Goal: Task Accomplishment & Management: Use online tool/utility

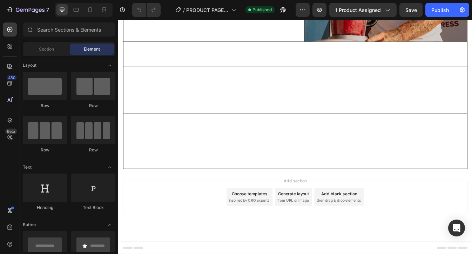
scroll to position [2051, 0]
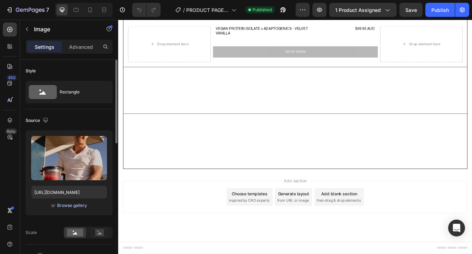
click at [72, 208] on div "Browse gallery" at bounding box center [72, 205] width 30 height 6
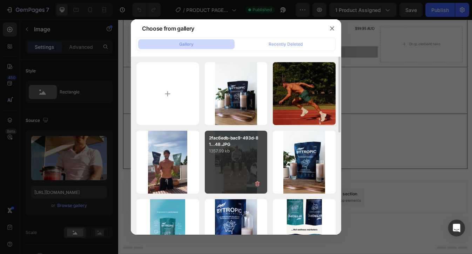
click at [241, 164] on div "2fac6edb-bac9-493d-81...48.JPG 1357.99 kb" at bounding box center [236, 162] width 63 height 63
type input "https://cdn.shopify.com/s/files/1/0637/3582/4553/files/gempages_550975774753031…"
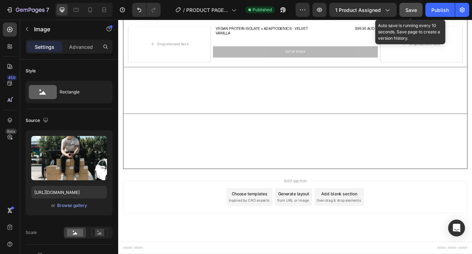
click at [415, 10] on span "Save" at bounding box center [412, 10] width 12 height 6
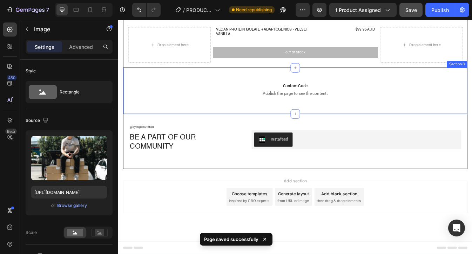
scroll to position [2031, 0]
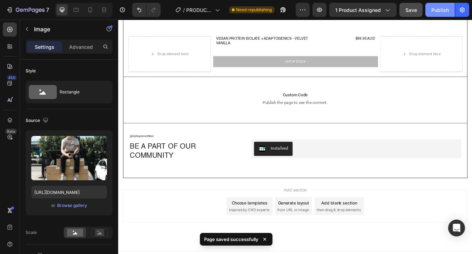
click at [440, 9] on div "Publish" at bounding box center [441, 9] width 18 height 7
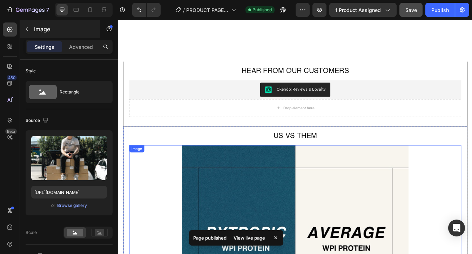
scroll to position [1241, 0]
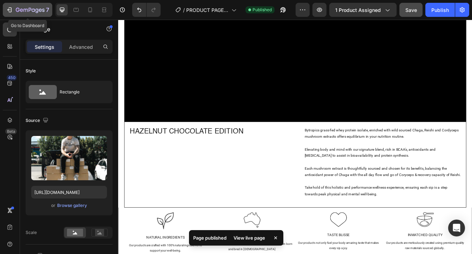
click at [36, 9] on icon "button" at bounding box center [36, 10] width 3 height 5
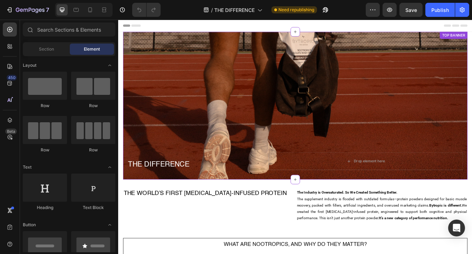
click at [325, 112] on div "Background Image" at bounding box center [329, 122] width 410 height 176
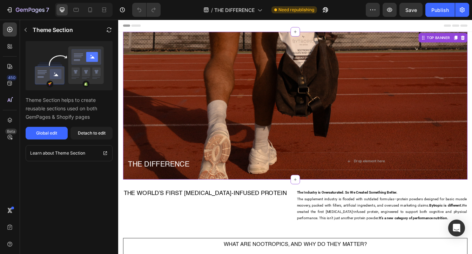
click at [297, 121] on div "Background Image" at bounding box center [329, 122] width 410 height 176
click at [97, 133] on div "Detach to edit" at bounding box center [92, 133] width 28 height 6
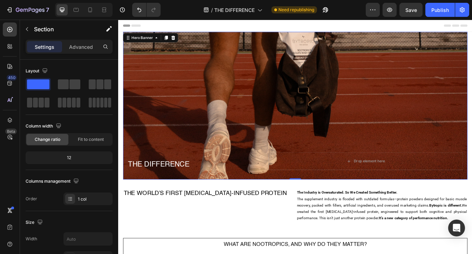
click at [300, 99] on div "Background Image" at bounding box center [329, 122] width 410 height 176
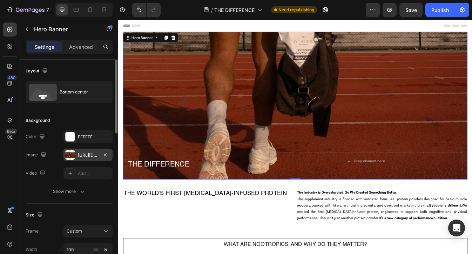
click at [90, 153] on div "https://cdn.shopify.com/s/files/1/0637/3582/4553/files/gempages_550975774753031…" at bounding box center [88, 155] width 20 height 6
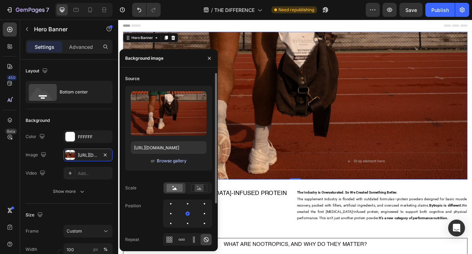
click at [165, 161] on div "Browse gallery" at bounding box center [172, 161] width 30 height 6
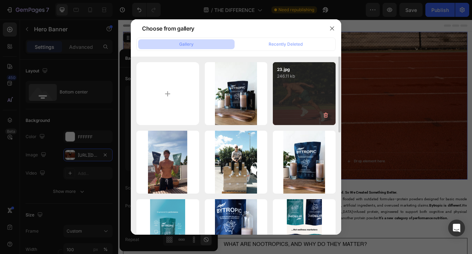
click at [295, 104] on div "23.jpg 246.11 kb" at bounding box center [304, 93] width 63 height 63
type input "https://cdn.shopify.com/s/files/1/0637/3582/4553/files/gempages_550975774753031…"
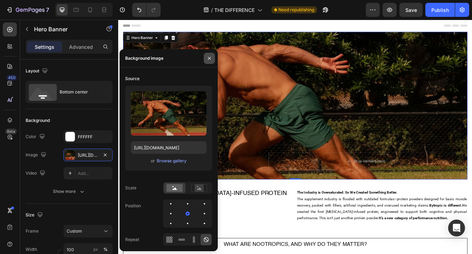
click at [213, 57] on button "button" at bounding box center [209, 58] width 11 height 11
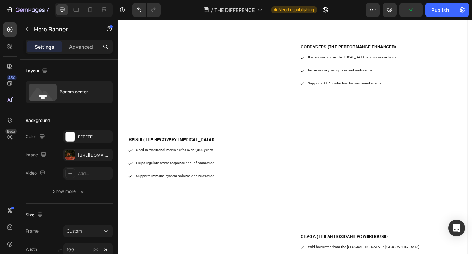
scroll to position [310, 0]
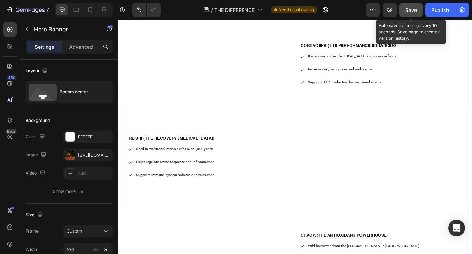
click at [411, 11] on span "Save" at bounding box center [412, 10] width 12 height 6
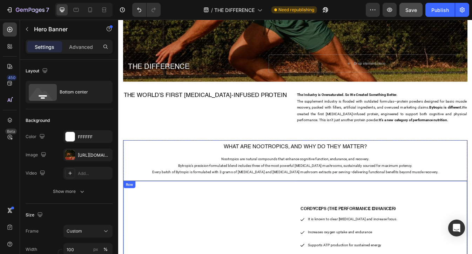
scroll to position [0, 0]
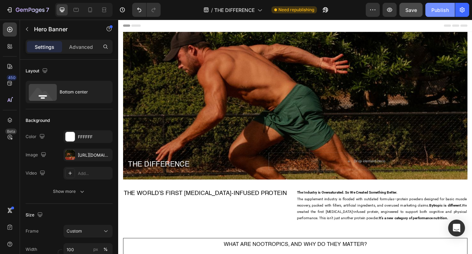
click at [439, 13] on button "Publish" at bounding box center [440, 10] width 29 height 14
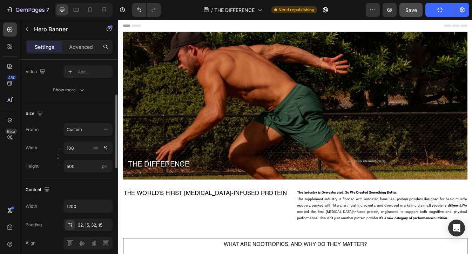
scroll to position [36, 0]
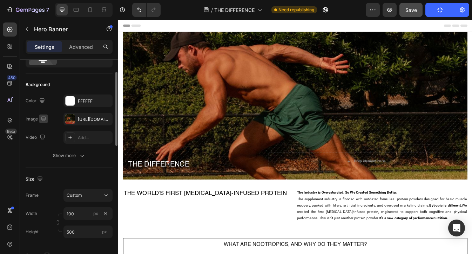
click at [40, 119] on icon "button" at bounding box center [43, 118] width 7 height 7
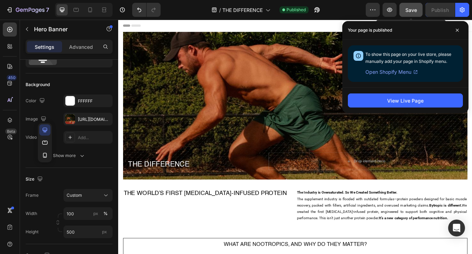
click at [416, 14] on button "Save" at bounding box center [411, 10] width 23 height 14
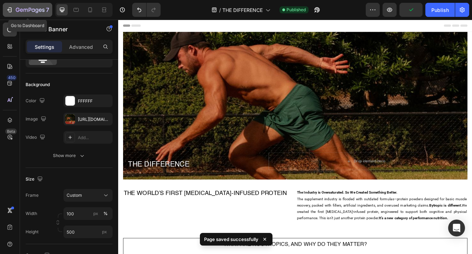
click at [37, 8] on icon "button" at bounding box center [30, 10] width 29 height 6
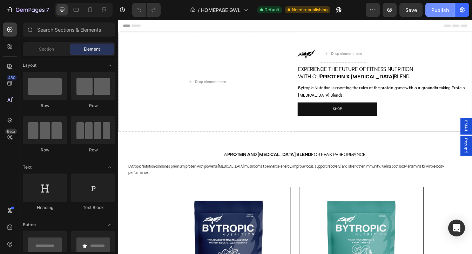
click at [442, 9] on div "Publish" at bounding box center [441, 9] width 18 height 7
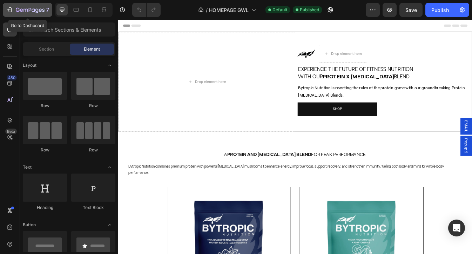
click at [32, 12] on icon "button" at bounding box center [30, 10] width 29 height 6
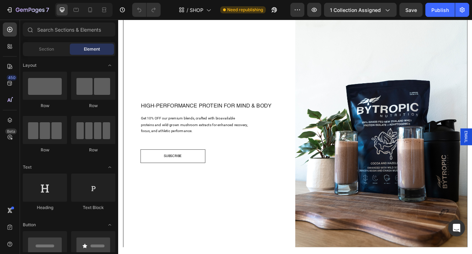
scroll to position [342, 0]
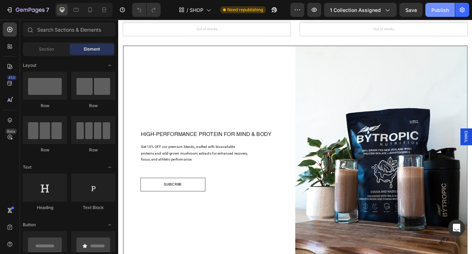
click at [444, 13] on button "Publish" at bounding box center [440, 10] width 29 height 14
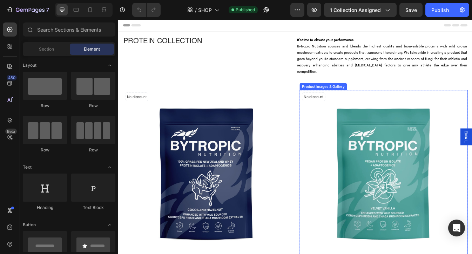
scroll to position [1, 0]
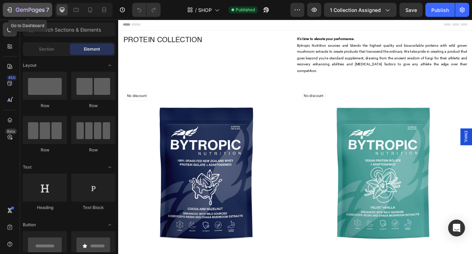
click at [32, 8] on icon "button" at bounding box center [30, 10] width 29 height 6
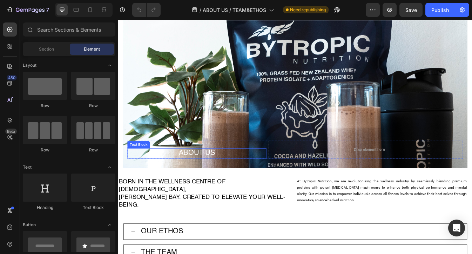
scroll to position [48, 0]
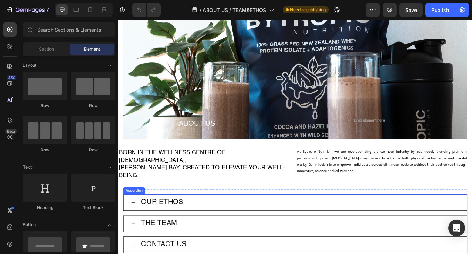
click at [231, 230] on div "OUR ETHOS" at bounding box center [334, 236] width 380 height 13
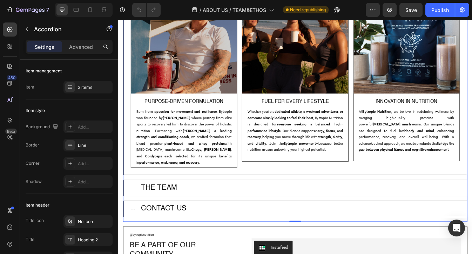
scroll to position [339, 0]
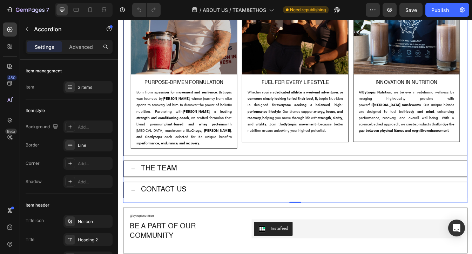
click at [229, 193] on div "THE TEAM" at bounding box center [334, 196] width 380 height 13
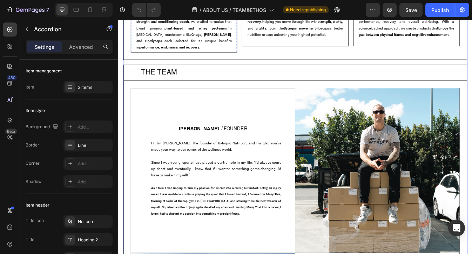
scroll to position [216, 0]
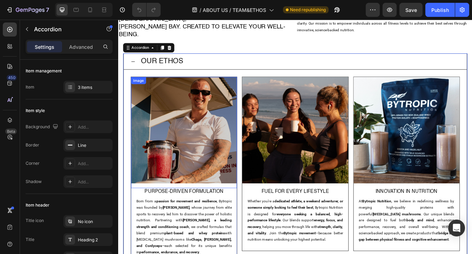
click at [197, 150] on img at bounding box center [196, 151] width 126 height 126
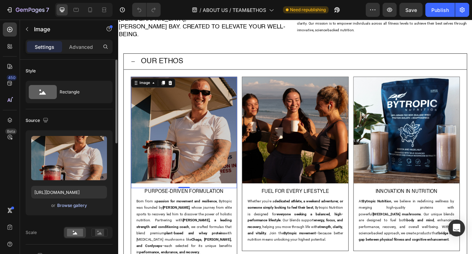
click at [74, 206] on div "Browse gallery" at bounding box center [72, 205] width 30 height 6
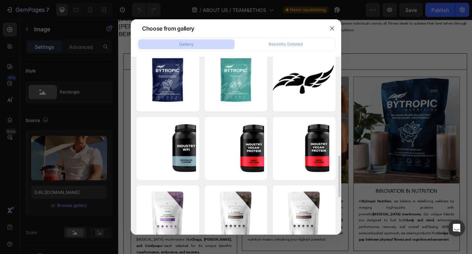
scroll to position [443, 0]
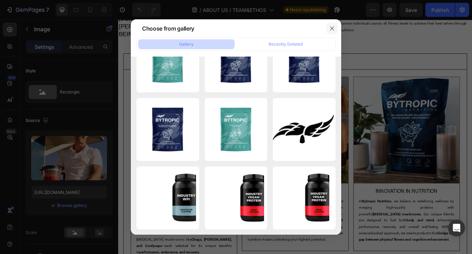
click at [332, 28] on icon "button" at bounding box center [333, 29] width 6 height 6
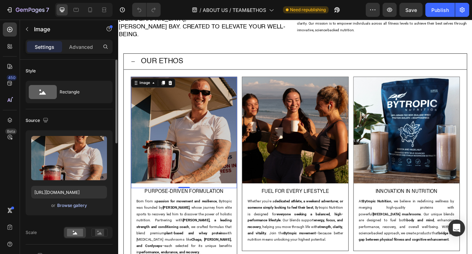
click at [72, 205] on div "Browse gallery" at bounding box center [72, 205] width 30 height 6
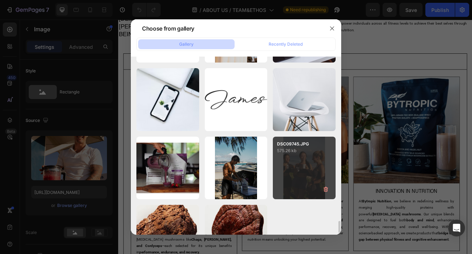
scroll to position [2424, 0]
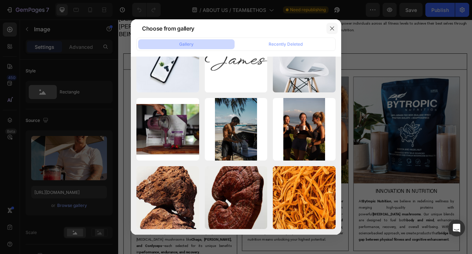
click at [333, 27] on icon "button" at bounding box center [333, 29] width 6 height 6
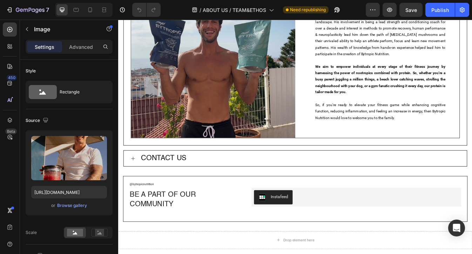
scroll to position [816, 0]
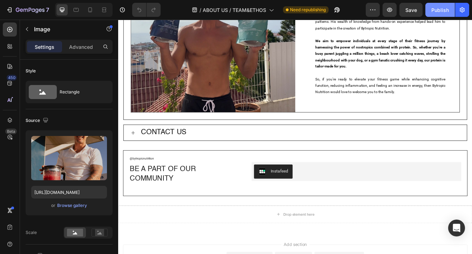
click at [437, 13] on div "Publish" at bounding box center [441, 9] width 18 height 7
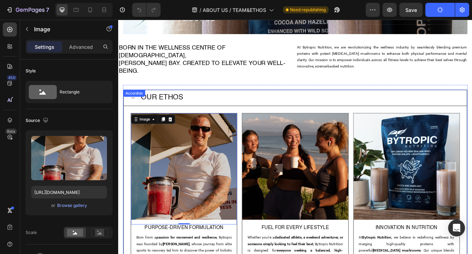
scroll to position [60, 0]
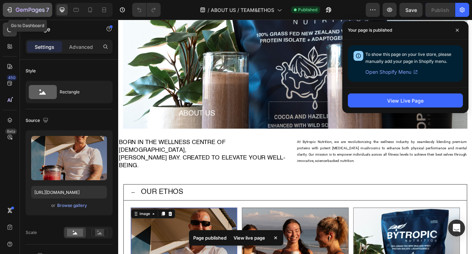
click at [22, 8] on icon "button" at bounding box center [30, 10] width 29 height 6
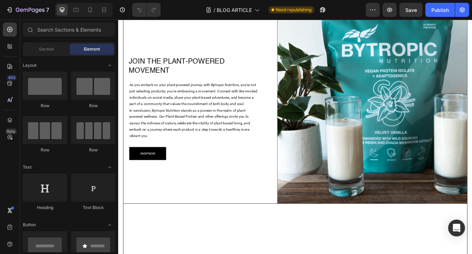
scroll to position [394, 0]
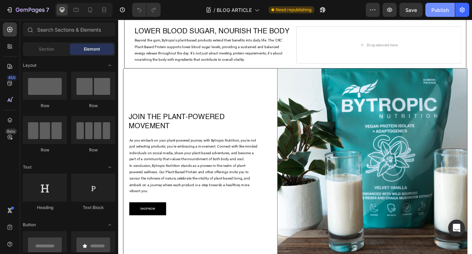
click at [442, 7] on div "Publish" at bounding box center [441, 9] width 18 height 7
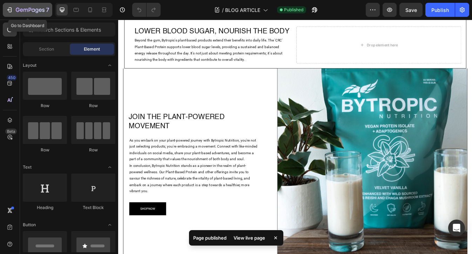
click at [11, 10] on icon "button" at bounding box center [10, 9] width 3 height 5
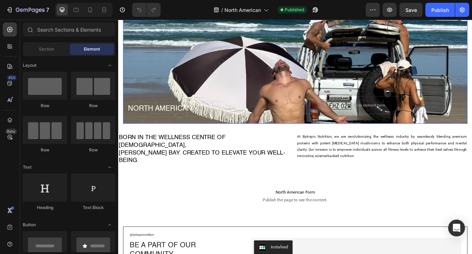
scroll to position [104, 0]
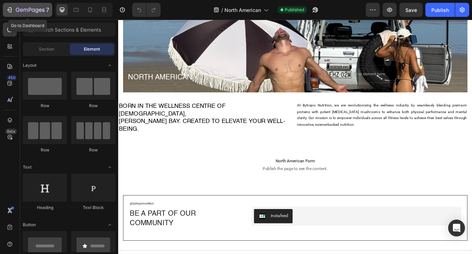
click at [7, 8] on icon "button" at bounding box center [9, 9] width 7 height 7
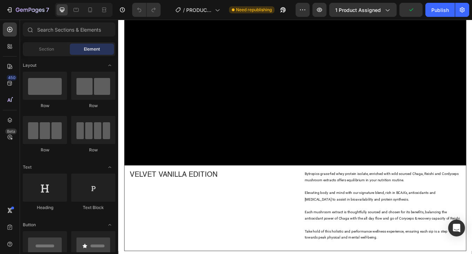
scroll to position [1327, 0]
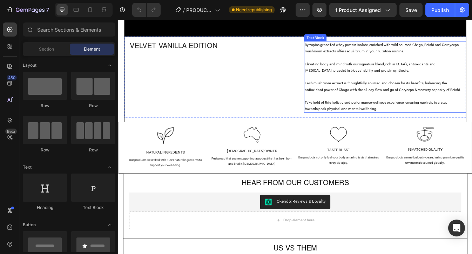
click at [445, 107] on p at bounding box center [433, 111] width 186 height 8
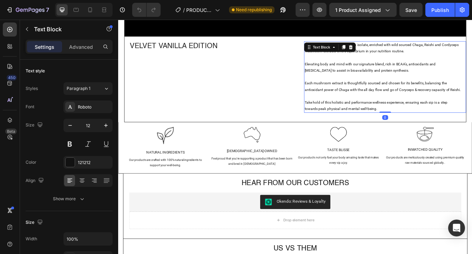
click at [424, 124] on p "Take hold of this holistic and performance wellness experience, ensuring each s…" at bounding box center [433, 121] width 186 height 15
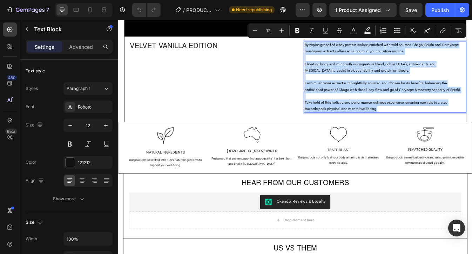
drag, startPoint x: 425, startPoint y: 121, endPoint x: 337, endPoint y: 45, distance: 116.2
click at [339, 45] on div "Bytropics grass-fed whey protein isolate, enriched with wild sourced Chaga, Rei…" at bounding box center [432, 87] width 187 height 85
copy div "Bytropics grass-fed whey protein isolate, enriched with wild sourced Chaga, Rei…"
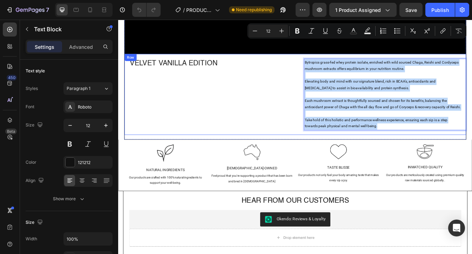
scroll to position [1266, 0]
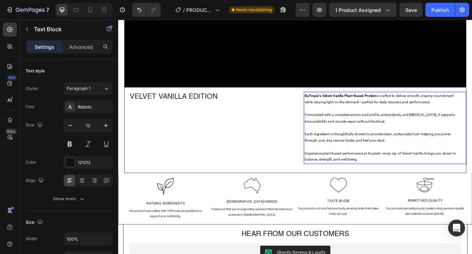
click at [343, 107] on strong "ByTropic’s Velvet Vanilla Plant-Based Protein" at bounding box center [382, 109] width 85 height 5
click at [345, 107] on strong "ByTropic’s Velvet Vanilla Plant-Based Protein" at bounding box center [382, 109] width 85 height 5
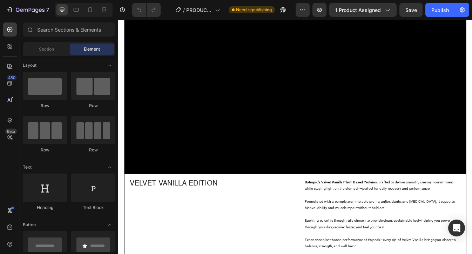
scroll to position [1312, 0]
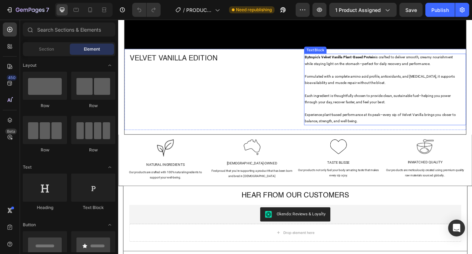
click at [371, 108] on p "Each ingredient is thoughtfully chosen to provide clean, sustainable fuel—helpi…" at bounding box center [433, 113] width 186 height 15
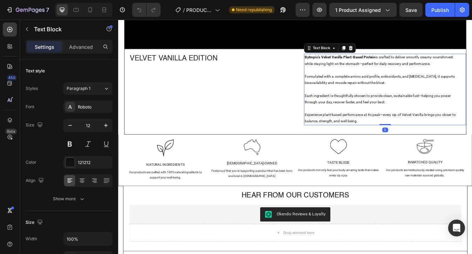
click at [405, 131] on p "Experience plant-based performance at its peak—every sip of Velvet Vanilla brin…" at bounding box center [433, 136] width 186 height 15
click at [404, 135] on p "Experience plant-based performance at its peak—every sip of Velvet Vanilla brin…" at bounding box center [433, 136] width 186 height 15
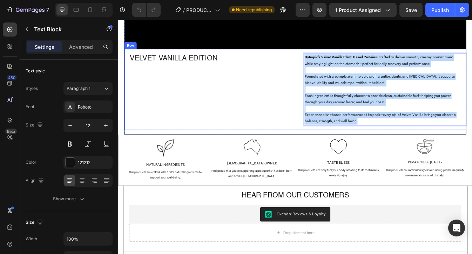
drag, startPoint x: 403, startPoint y: 138, endPoint x: 335, endPoint y: 60, distance: 102.7
click at [335, 60] on div "VELVET VANILLA EDITION Heading Bytropic’s Velvet Vanilla Plant-Based Protein is…" at bounding box center [329, 102] width 406 height 96
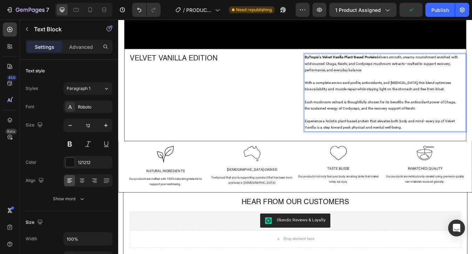
click at [344, 62] on strong "ByTropic’s Velvet Vanilla Plant-Based Protein" at bounding box center [382, 64] width 85 height 5
click at [420, 62] on strong "Bytropic’s Velvet Vanilla Plant-Based Protein" at bounding box center [382, 64] width 84 height 5
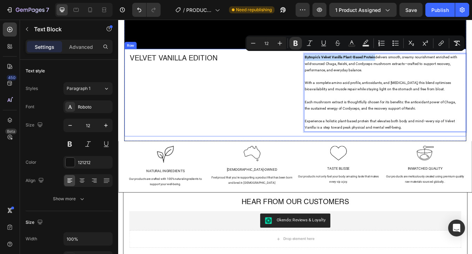
drag, startPoint x: 421, startPoint y: 61, endPoint x: 333, endPoint y: 60, distance: 88.5
click at [333, 60] on div "VELVET VANILLA EDITION Heading Bytropic’s Velvet Vanilla Plant-Based Protein de…" at bounding box center [329, 106] width 406 height 104
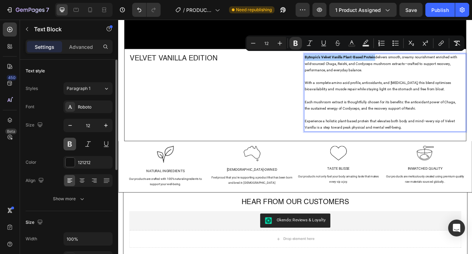
click at [72, 142] on button at bounding box center [70, 144] width 13 height 13
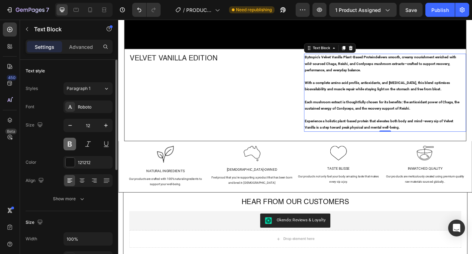
click at [72, 142] on button at bounding box center [70, 144] width 13 height 13
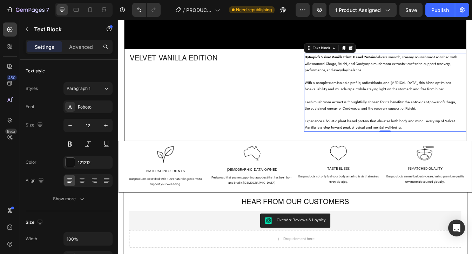
click at [421, 62] on strong "Bytropic’s Velvet Vanilla Plant-Based Protein" at bounding box center [382, 64] width 84 height 5
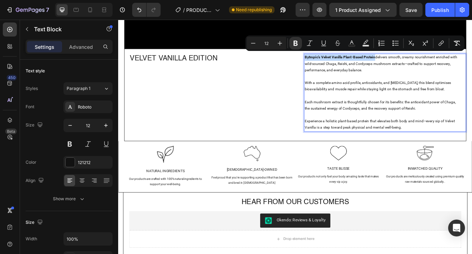
drag, startPoint x: 421, startPoint y: 62, endPoint x: 338, endPoint y: 60, distance: 83.2
click at [340, 62] on strong "Bytropic’s Velvet Vanilla Plant-Based Protein" at bounding box center [382, 64] width 84 height 5
click at [295, 47] on button "Bold" at bounding box center [296, 43] width 13 height 13
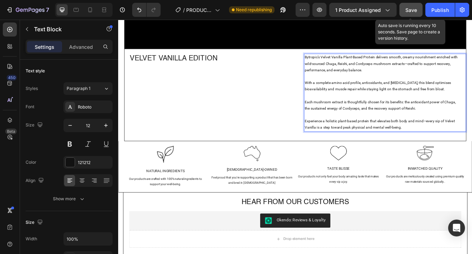
click at [419, 11] on button "Save" at bounding box center [411, 10] width 23 height 14
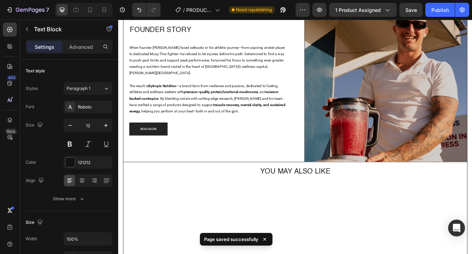
scroll to position [1656, 0]
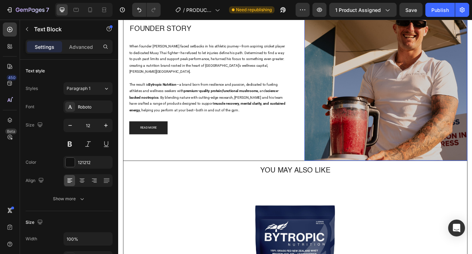
click at [404, 92] on img at bounding box center [437, 90] width 194 height 194
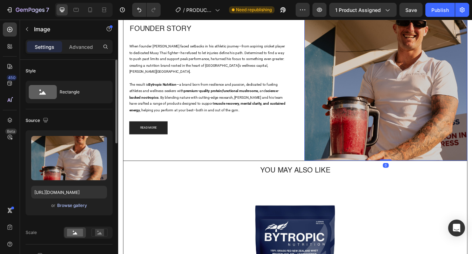
click at [73, 204] on div "Browse gallery" at bounding box center [72, 205] width 30 height 6
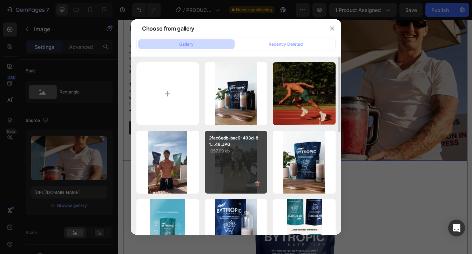
click at [229, 148] on p "1357.99 kb" at bounding box center [236, 150] width 54 height 7
type input "https://cdn.shopify.com/s/files/1/0637/3582/4553/files/gempages_550975774753031…"
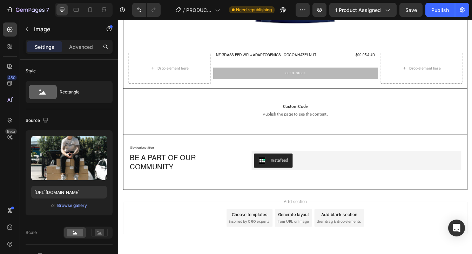
scroll to position [2025, 0]
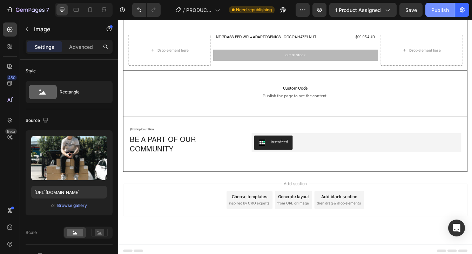
click at [436, 7] on div "Publish" at bounding box center [441, 9] width 18 height 7
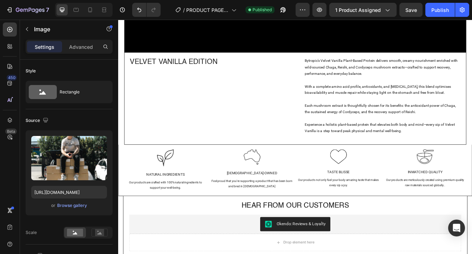
scroll to position [1309, 0]
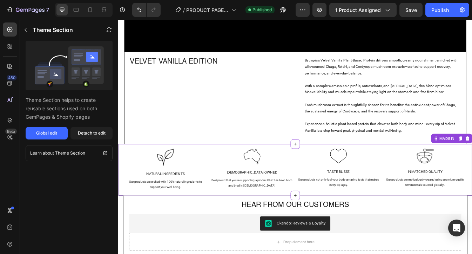
click at [97, 135] on div "Detach to edit" at bounding box center [92, 133] width 28 height 6
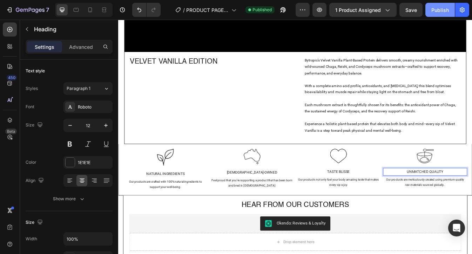
click at [439, 13] on div "Publish" at bounding box center [441, 9] width 18 height 7
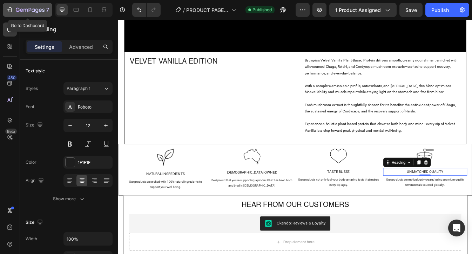
click at [33, 9] on icon "button" at bounding box center [30, 10] width 29 height 6
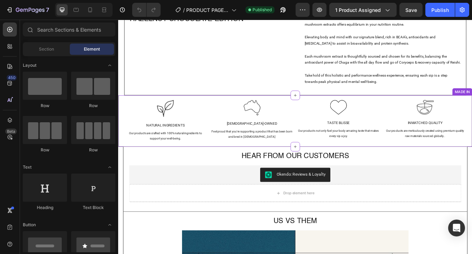
scroll to position [1392, 0]
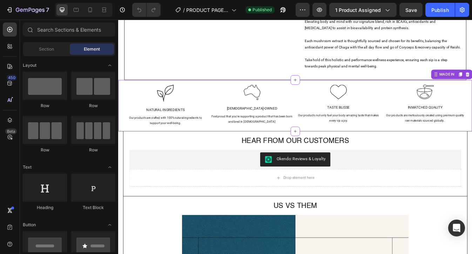
click at [287, 139] on div "Feel proud that you're supporting a product that has been born and bred in [DEM…" at bounding box center [277, 138] width 100 height 14
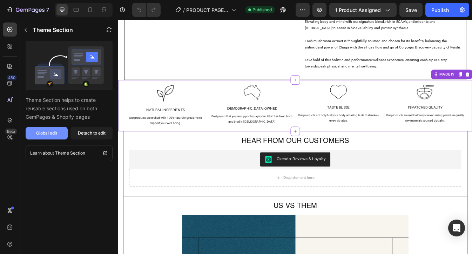
click at [48, 134] on div "Global edit" at bounding box center [46, 133] width 21 height 6
click at [51, 135] on div "Global edit" at bounding box center [46, 133] width 21 height 6
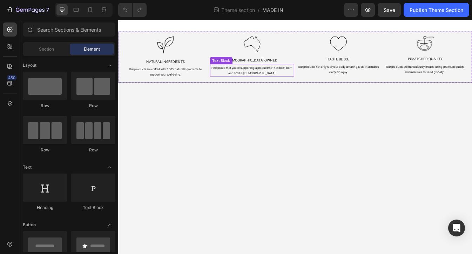
click at [293, 82] on div "Feel proud that you're supporting a product that has been born and bred in [DEM…" at bounding box center [277, 80] width 100 height 14
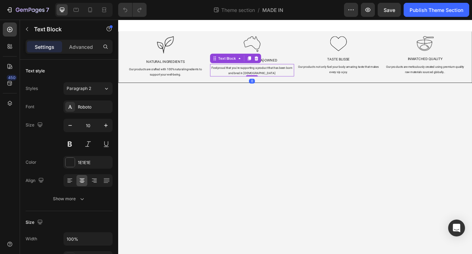
click at [294, 82] on div "Feel proud that you're supporting a product that has been born and bred in [DEM…" at bounding box center [277, 80] width 100 height 14
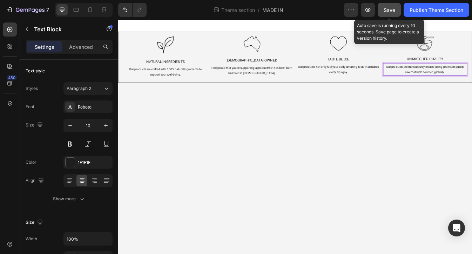
click at [393, 11] on span "Save" at bounding box center [390, 10] width 12 height 6
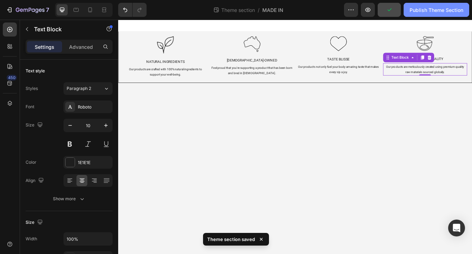
click at [442, 12] on div "Publish Theme Section" at bounding box center [437, 9] width 54 height 7
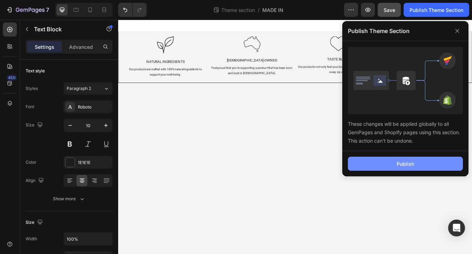
click at [398, 163] on div "Publish" at bounding box center [406, 163] width 18 height 7
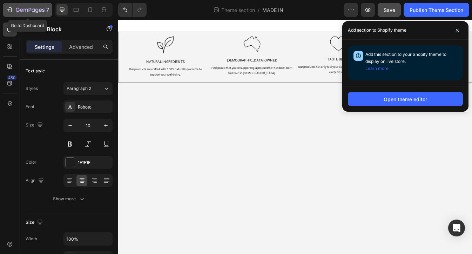
click at [14, 14] on button "7" at bounding box center [27, 10] width 49 height 14
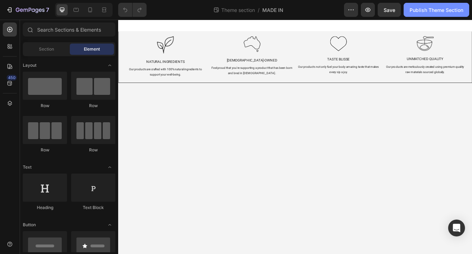
click at [427, 8] on div "Publish Theme Section" at bounding box center [437, 9] width 54 height 7
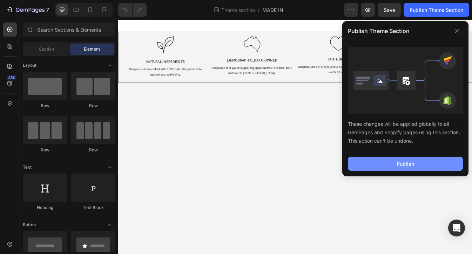
click at [396, 166] on button "Publish" at bounding box center [405, 164] width 115 height 14
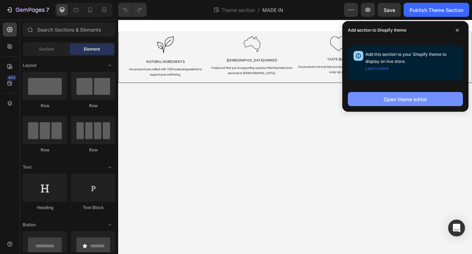
click at [400, 99] on div "Open theme editor" at bounding box center [406, 98] width 44 height 7
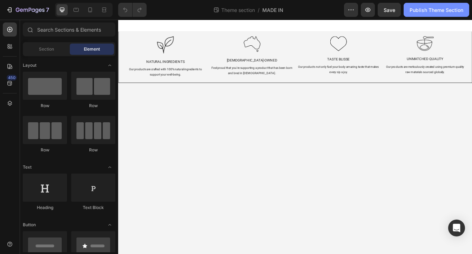
click at [426, 12] on div "Publish Theme Section" at bounding box center [437, 9] width 54 height 7
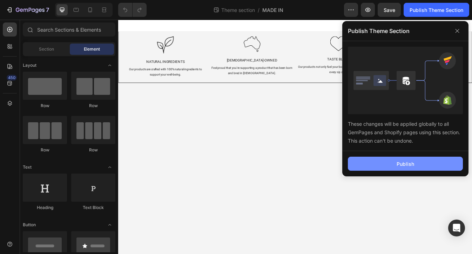
click at [387, 168] on button "Publish" at bounding box center [405, 164] width 115 height 14
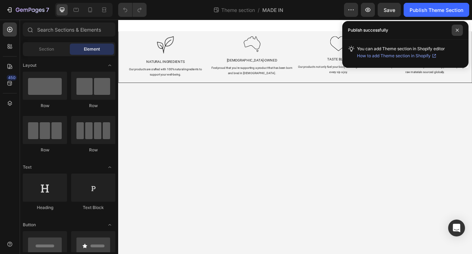
click at [457, 31] on icon at bounding box center [457, 30] width 3 height 3
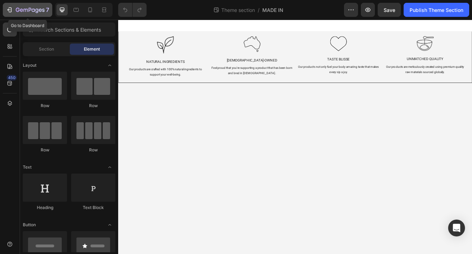
click at [11, 10] on icon "button" at bounding box center [10, 9] width 3 height 5
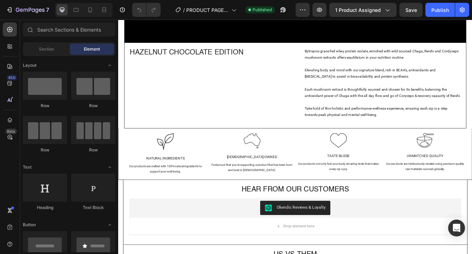
scroll to position [1343, 0]
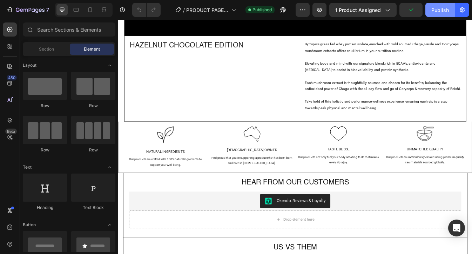
click at [442, 9] on div "Publish" at bounding box center [441, 9] width 18 height 7
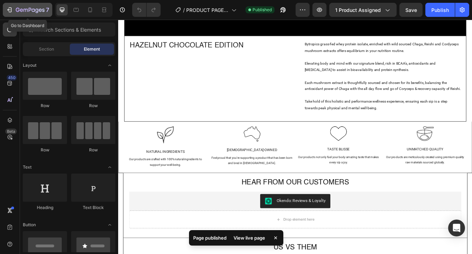
click at [11, 10] on icon "button" at bounding box center [10, 9] width 3 height 5
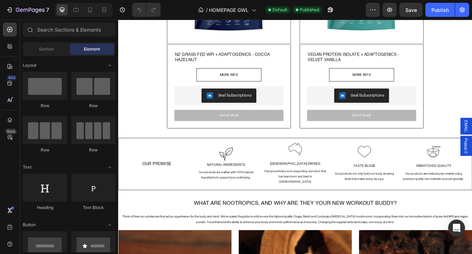
scroll to position [310, 0]
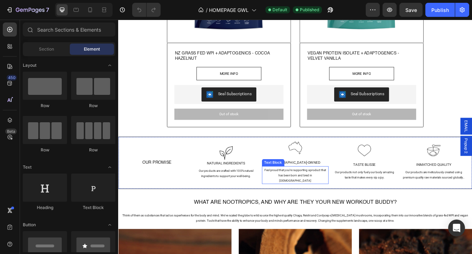
click at [336, 200] on div "Feel proud that you're supporting a product that has been born and bred in Aust…" at bounding box center [329, 204] width 80 height 20
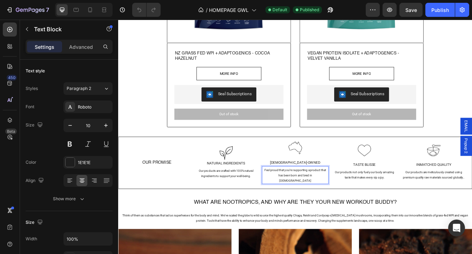
click at [356, 204] on div "Feel proud that you're supporting a product that has been born and bred in Aust…" at bounding box center [329, 204] width 80 height 20
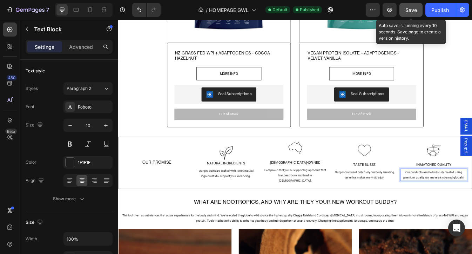
click at [411, 14] on button "Save" at bounding box center [411, 10] width 23 height 14
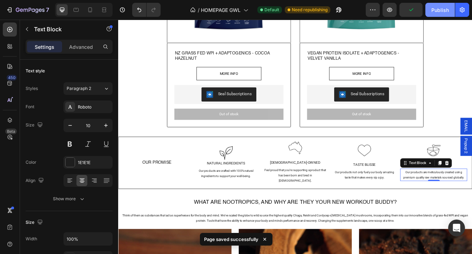
click at [437, 9] on div "Publish" at bounding box center [441, 9] width 18 height 7
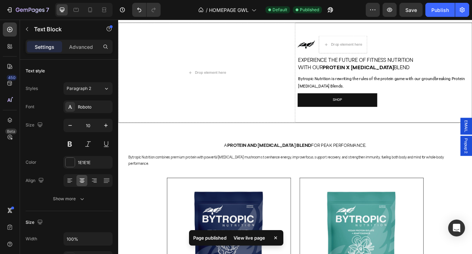
scroll to position [0, 0]
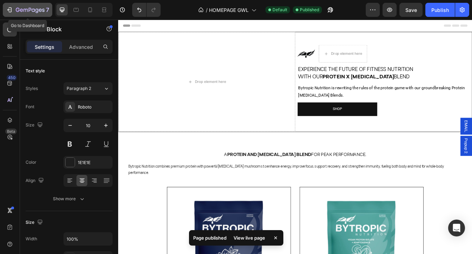
click at [15, 9] on div "7" at bounding box center [27, 10] width 43 height 8
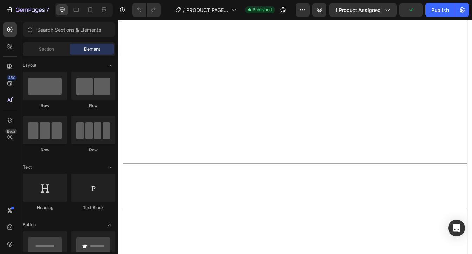
scroll to position [1474, 0]
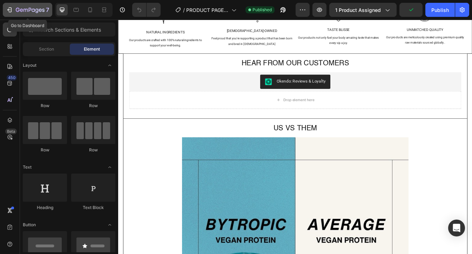
click at [29, 12] on icon "button" at bounding box center [30, 10] width 3 height 4
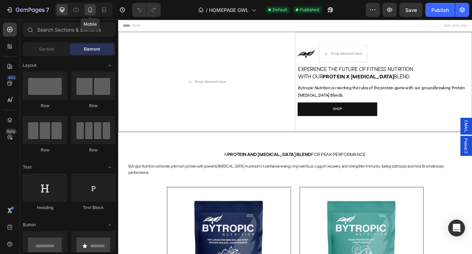
click at [87, 8] on icon at bounding box center [90, 9] width 7 height 7
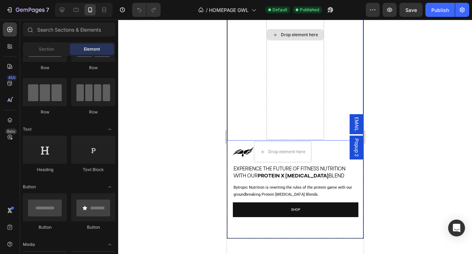
scroll to position [5, 0]
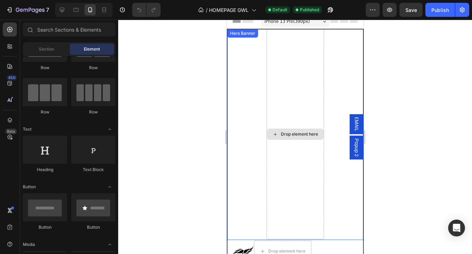
click at [263, 85] on video "Background Image" at bounding box center [295, 134] width 136 height 211
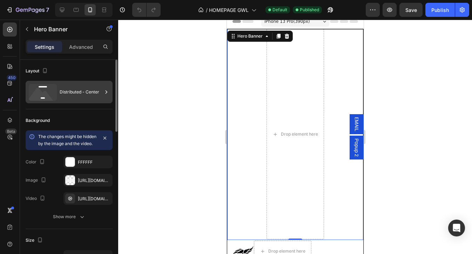
click at [79, 88] on div "Distributed - Center" at bounding box center [81, 92] width 43 height 16
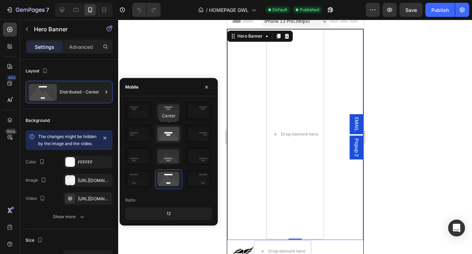
click at [172, 135] on icon at bounding box center [168, 134] width 26 height 18
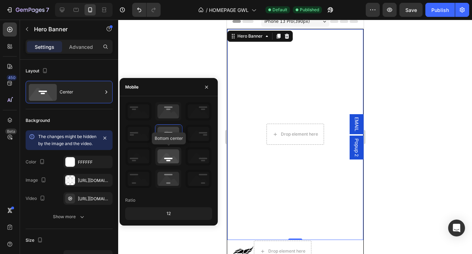
click at [168, 159] on icon at bounding box center [168, 156] width 26 height 18
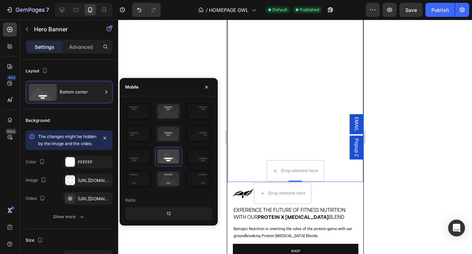
scroll to position [76, 0]
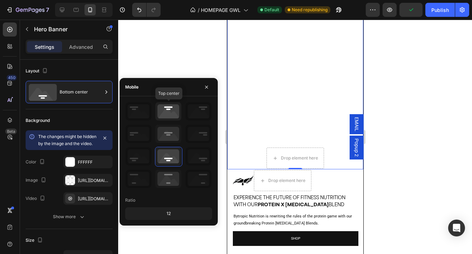
click at [170, 112] on icon at bounding box center [168, 111] width 26 height 18
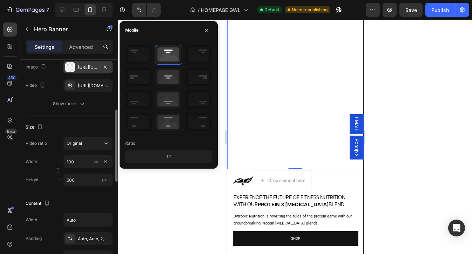
scroll to position [122, 0]
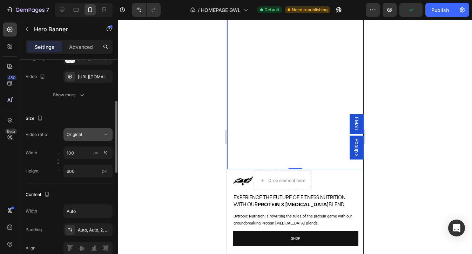
click at [95, 138] on div "Original" at bounding box center [85, 134] width 36 height 6
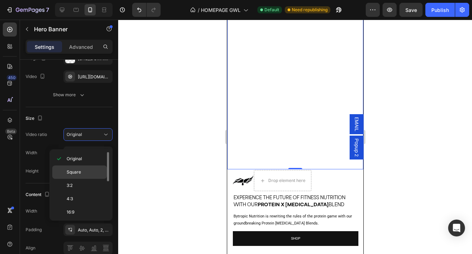
click at [92, 179] on div "Square" at bounding box center [79, 185] width 55 height 13
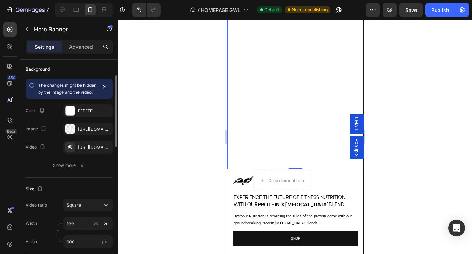
scroll to position [0, 0]
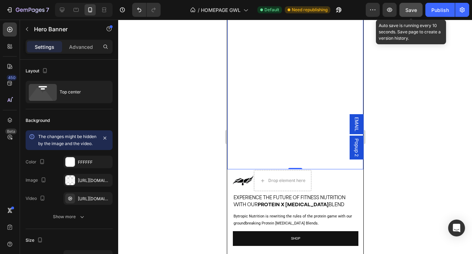
click at [413, 9] on span "Save" at bounding box center [412, 10] width 12 height 6
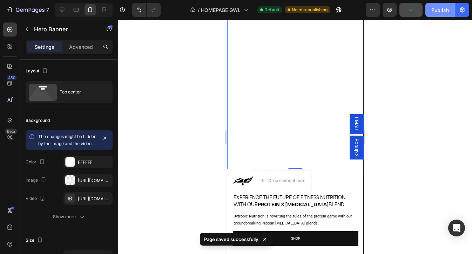
click at [443, 12] on div "Publish" at bounding box center [441, 9] width 18 height 7
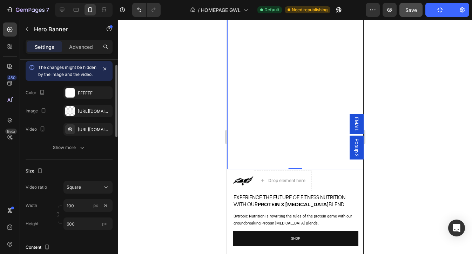
scroll to position [108, 0]
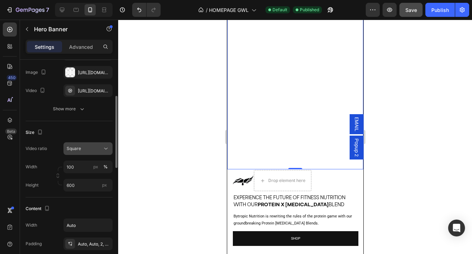
click at [90, 152] on div "Square" at bounding box center [85, 148] width 36 height 6
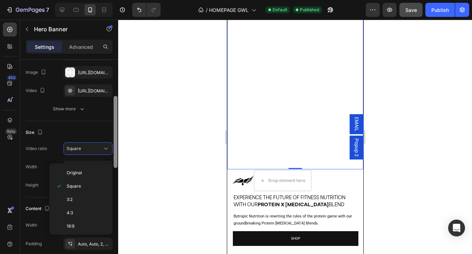
scroll to position [116, 0]
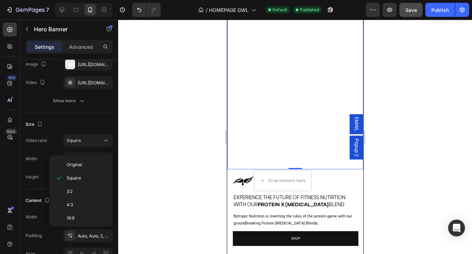
click at [158, 134] on div at bounding box center [295, 137] width 354 height 234
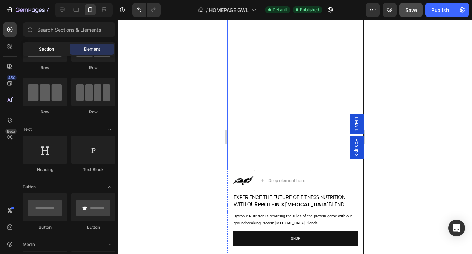
click at [53, 51] on span "Section" at bounding box center [46, 49] width 15 height 6
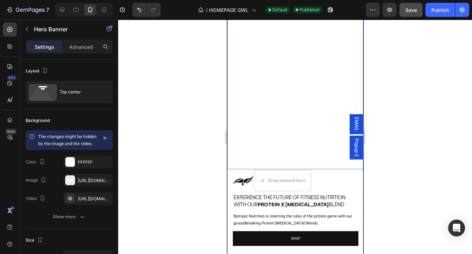
click at [285, 69] on video "Background Image" at bounding box center [295, 64] width 136 height 211
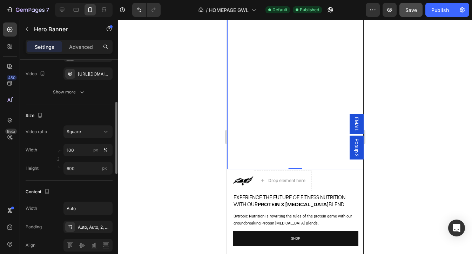
scroll to position [123, 0]
click at [84, 176] on input "600" at bounding box center [88, 169] width 49 height 13
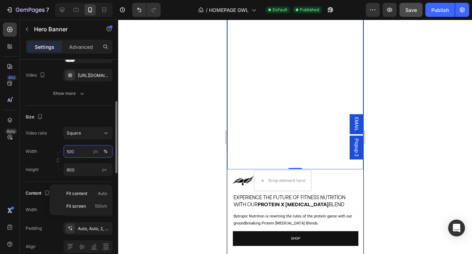
click at [84, 158] on input "100" at bounding box center [88, 151] width 49 height 13
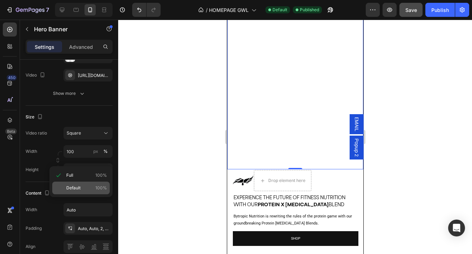
click at [80, 186] on span "Default" at bounding box center [73, 188] width 14 height 6
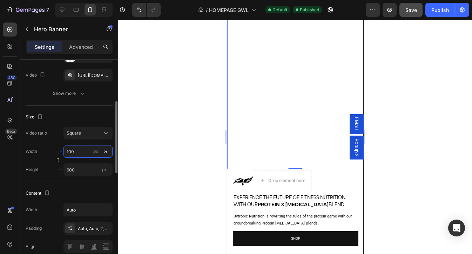
click at [79, 158] on input "100" at bounding box center [88, 151] width 49 height 13
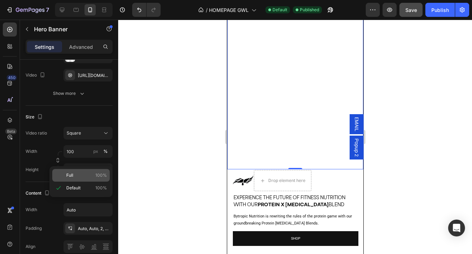
click at [77, 176] on p "Full 100%" at bounding box center [86, 175] width 41 height 6
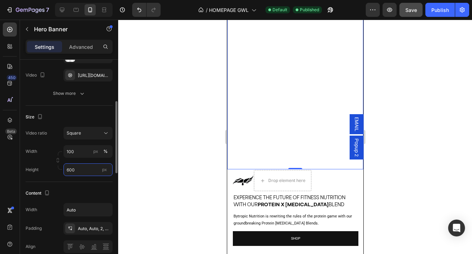
click at [85, 176] on input "600" at bounding box center [88, 169] width 49 height 13
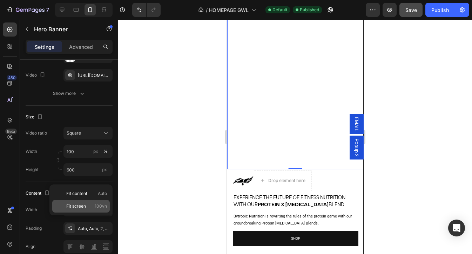
click at [77, 207] on span "Fit screen" at bounding box center [76, 206] width 20 height 6
type input "100 vh"
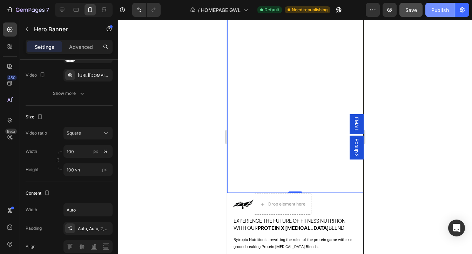
click at [432, 13] on div "Publish" at bounding box center [441, 9] width 18 height 7
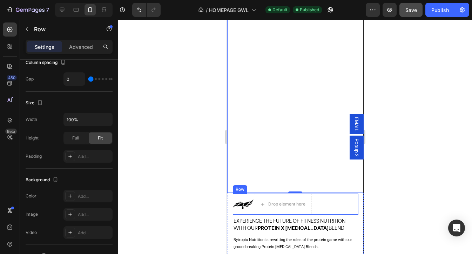
click at [326, 207] on div "Image Icon List Drop element here Row" at bounding box center [296, 203] width 126 height 21
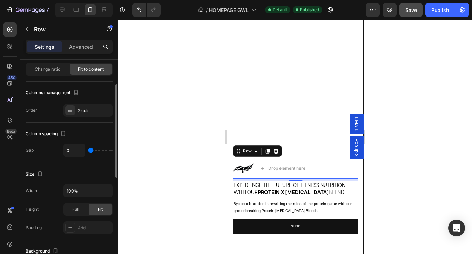
scroll to position [55, 0]
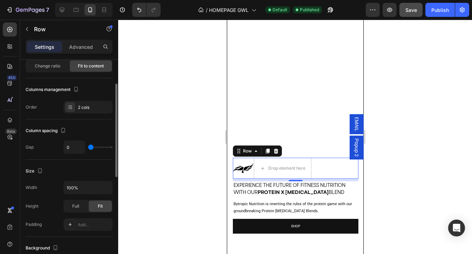
type input "1"
type input "2"
type input "4"
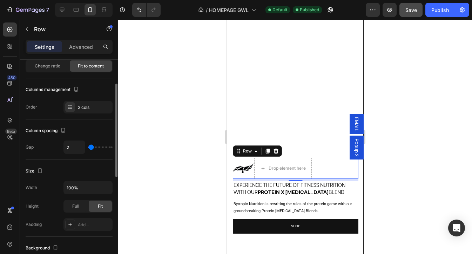
type input "4"
type input "5"
type input "10"
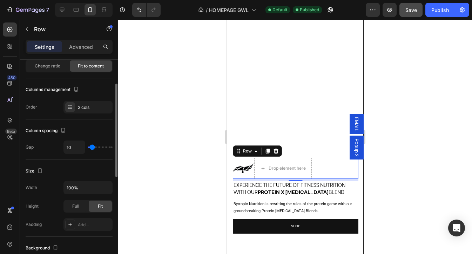
type input "12"
type input "14"
type input "17"
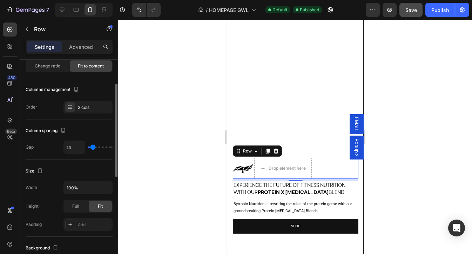
type input "17"
type input "19"
type input "24"
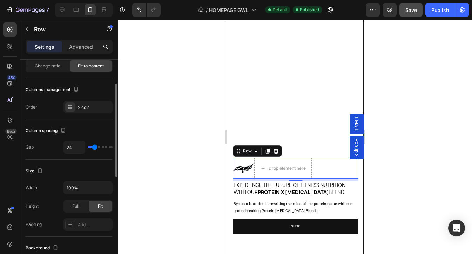
type input "26"
type input "27"
type input "28"
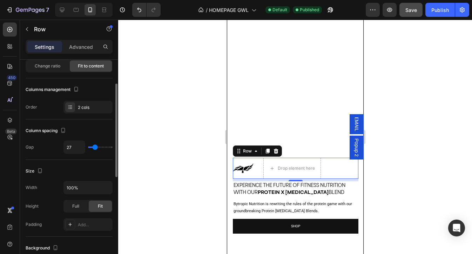
type input "28"
type input "29"
type input "30"
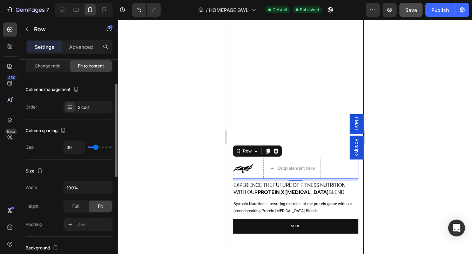
type input "31"
type input "33"
type input "34"
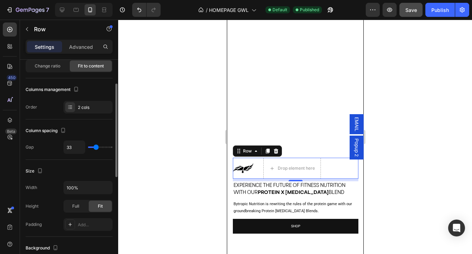
type input "34"
type input "36"
type input "40"
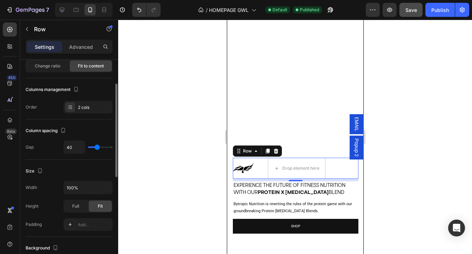
type input "41"
type input "42"
type input "44"
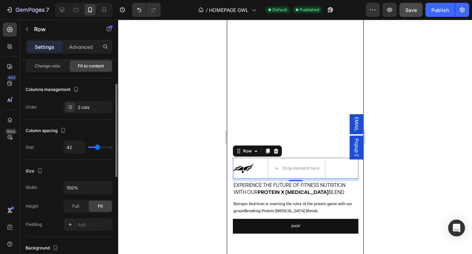
type input "44"
type input "43"
type input "41"
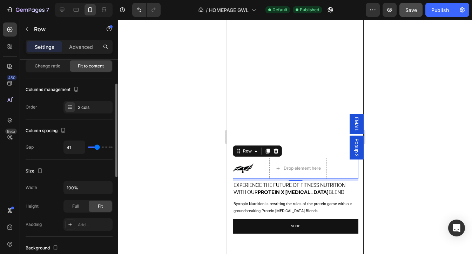
type input "40"
type input "39"
type input "38"
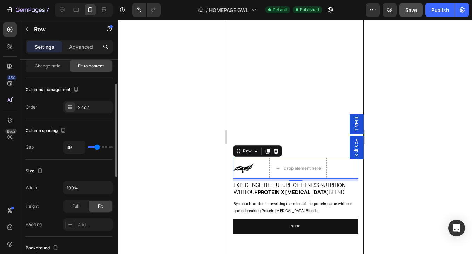
type input "38"
type input "37"
type input "35"
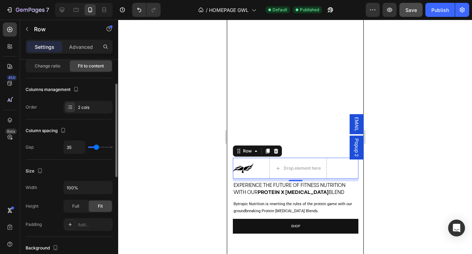
type input "34"
type input "32"
type input "30"
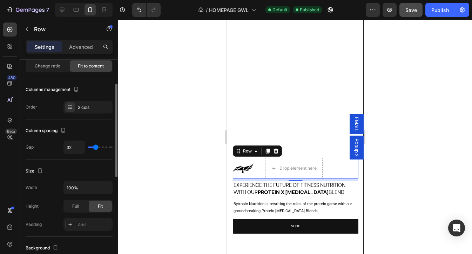
type input "30"
type input "29"
type input "28"
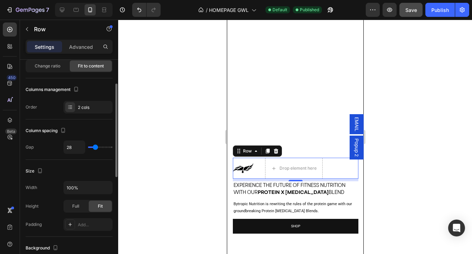
type input "26"
type input "25"
type input "24"
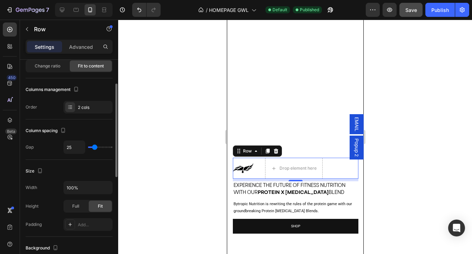
type input "24"
type input "23"
type input "21"
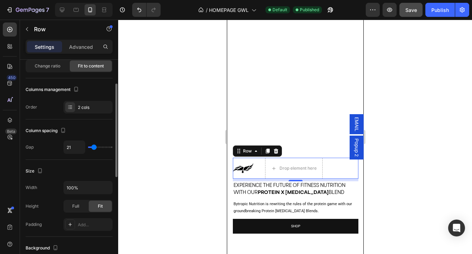
type input "20"
type input "17"
type input "13"
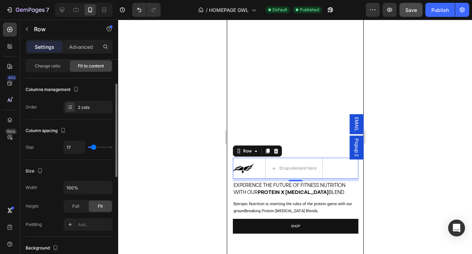
type input "13"
type input "6"
type input "0"
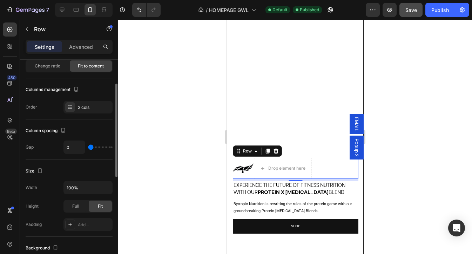
drag, startPoint x: 91, startPoint y: 147, endPoint x: 83, endPoint y: 147, distance: 7.7
click at [88, 147] on input "range" at bounding box center [100, 146] width 25 height 1
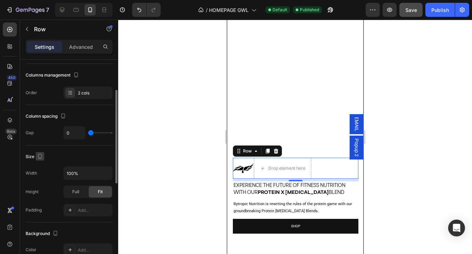
scroll to position [81, 0]
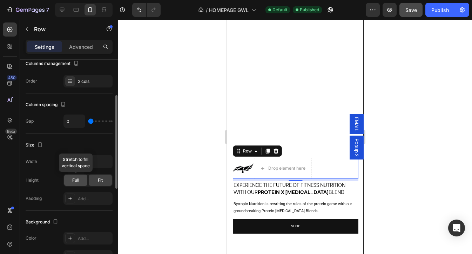
click at [73, 180] on span "Full" at bounding box center [75, 180] width 7 height 6
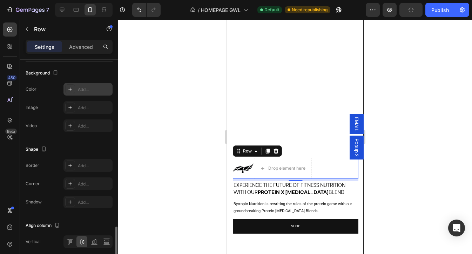
scroll to position [276, 0]
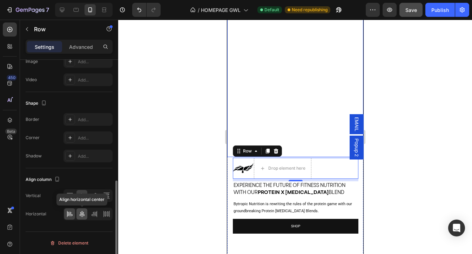
click at [81, 213] on icon at bounding box center [82, 213] width 7 height 7
click at [94, 215] on icon at bounding box center [94, 215] width 5 height 2
click at [67, 215] on icon at bounding box center [69, 213] width 7 height 7
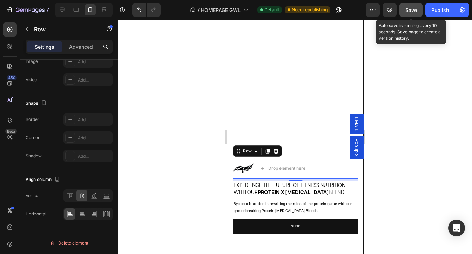
click at [413, 9] on span "Save" at bounding box center [412, 10] width 12 height 6
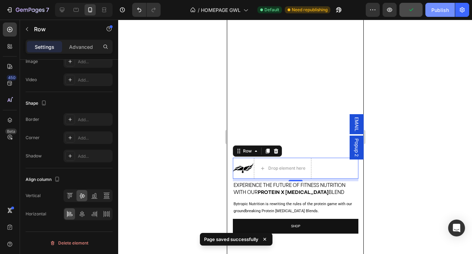
click at [440, 12] on div "Publish" at bounding box center [441, 9] width 18 height 7
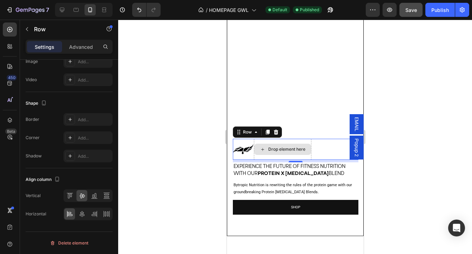
scroll to position [131, 0]
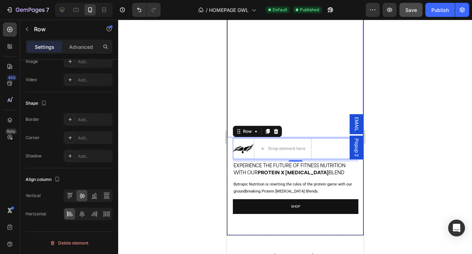
click at [316, 113] on video "Background Image" at bounding box center [295, 20] width 136 height 234
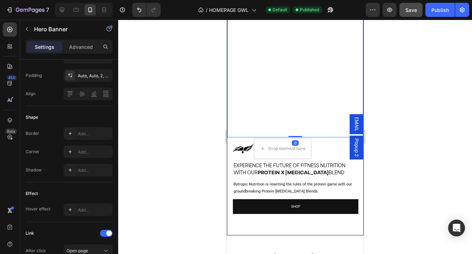
scroll to position [0, 0]
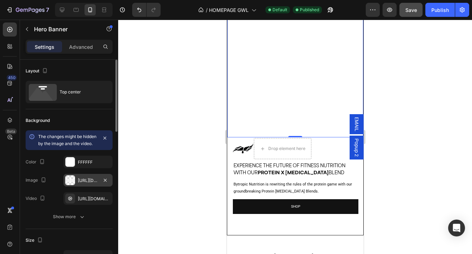
click at [91, 186] on div "[URL][DOMAIN_NAME]" at bounding box center [88, 180] width 49 height 13
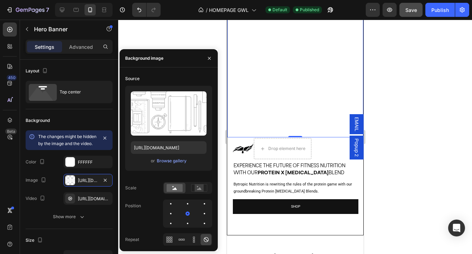
click at [190, 30] on div at bounding box center [295, 137] width 354 height 234
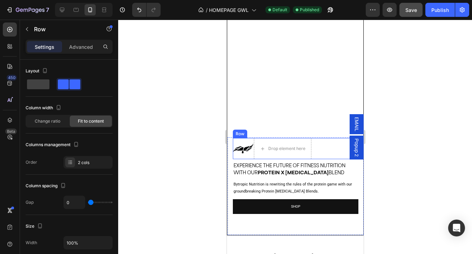
click at [325, 154] on div "Image Icon List Drop element here Row" at bounding box center [296, 148] width 126 height 21
click at [253, 134] on div "Row" at bounding box center [247, 131] width 26 height 8
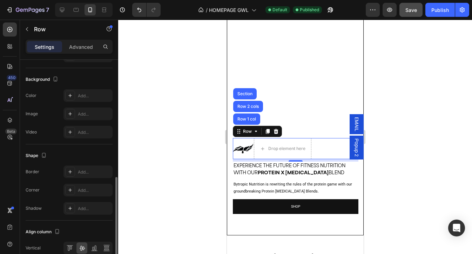
scroll to position [269, 0]
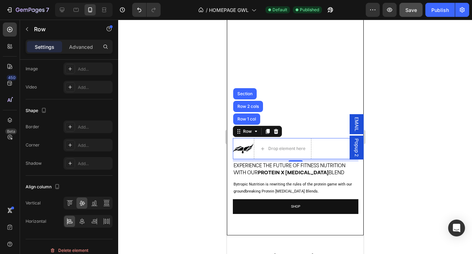
click at [184, 152] on div at bounding box center [295, 137] width 354 height 234
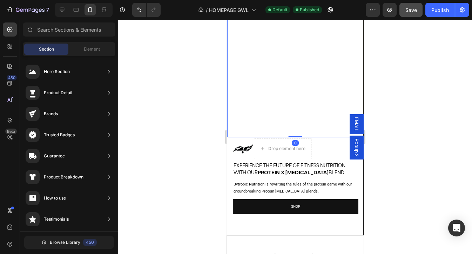
click at [278, 69] on video "Background Image" at bounding box center [295, 20] width 136 height 234
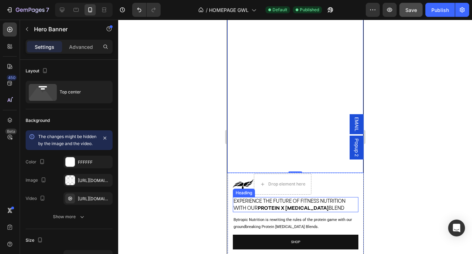
scroll to position [134, 0]
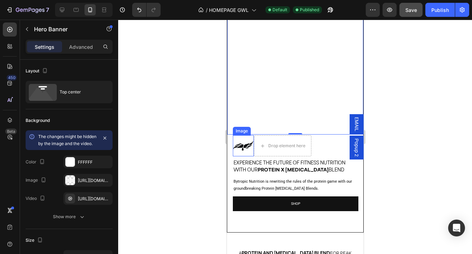
click at [240, 145] on img at bounding box center [243, 146] width 21 height 10
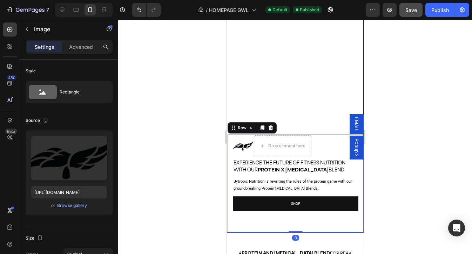
click at [305, 226] on div "Image Icon List Drop element here Row Experience The Future Of Fitness Nutritio…" at bounding box center [295, 183] width 136 height 98
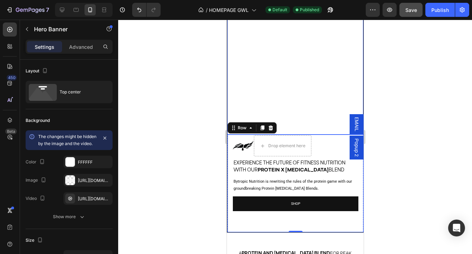
click at [307, 64] on video "Background Image" at bounding box center [295, 17] width 136 height 234
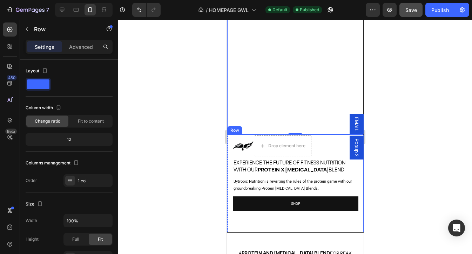
click at [249, 224] on div "Image Icon List Drop element here Row Experience The Future Of Fitness Nutritio…" at bounding box center [295, 183] width 136 height 98
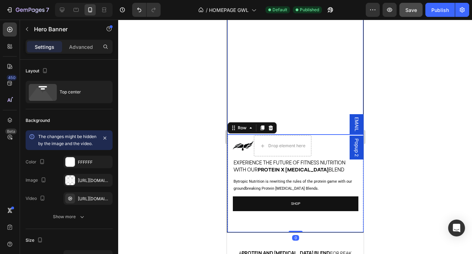
click at [262, 79] on video "Background Image" at bounding box center [295, 17] width 136 height 234
click at [250, 226] on div "Image Icon List Drop element here Row Experience The Future Of Fitness Nutritio…" at bounding box center [295, 183] width 136 height 98
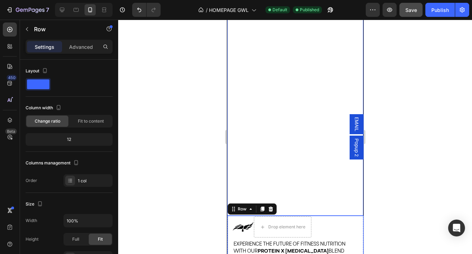
scroll to position [13, 0]
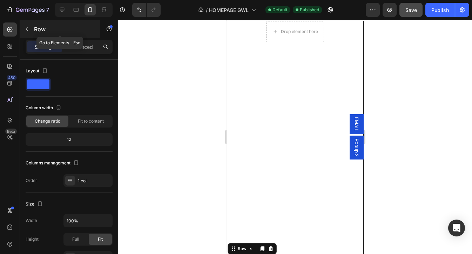
click at [28, 29] on icon "button" at bounding box center [27, 29] width 6 height 6
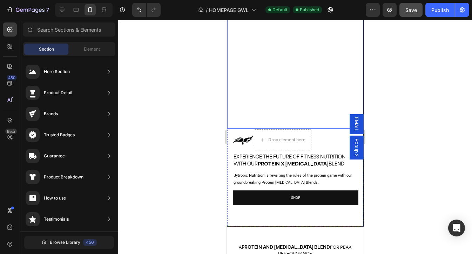
scroll to position [154, 0]
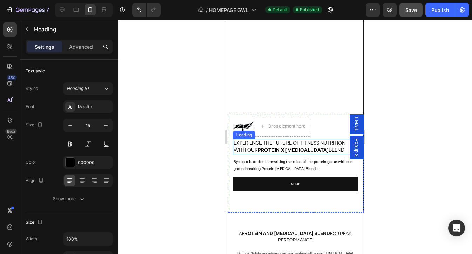
click at [271, 145] on span "Experience The Future Of Fitness Nutrition" at bounding box center [289, 142] width 112 height 7
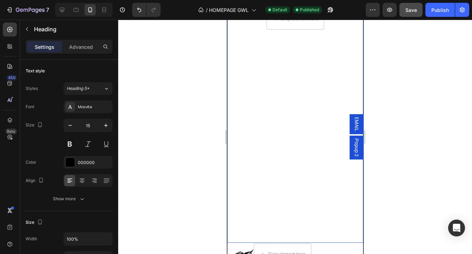
scroll to position [0, 0]
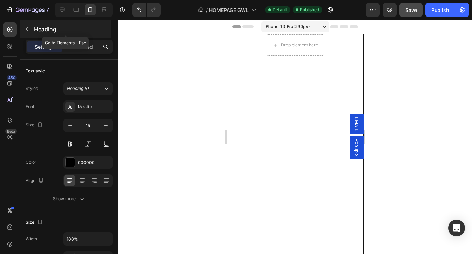
click at [26, 29] on icon "button" at bounding box center [27, 29] width 6 height 6
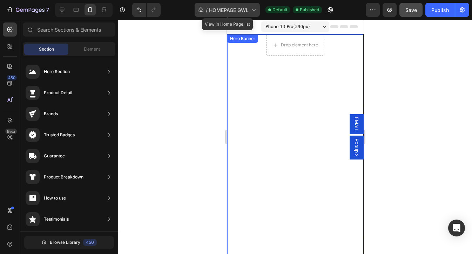
click at [246, 9] on span "HOMEPAGE GWL" at bounding box center [229, 9] width 40 height 7
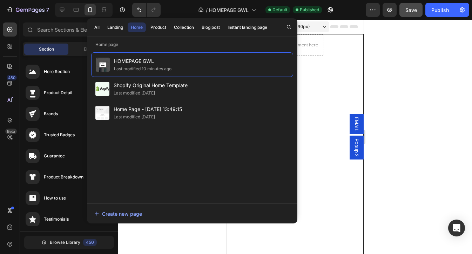
click at [427, 55] on div at bounding box center [295, 137] width 354 height 234
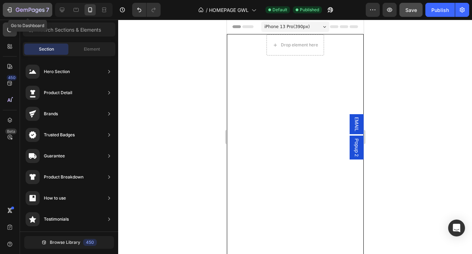
click at [15, 8] on div "7" at bounding box center [27, 10] width 43 height 8
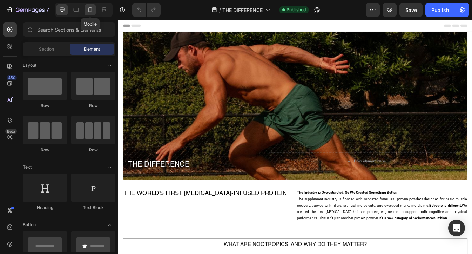
click at [90, 7] on icon at bounding box center [90, 9] width 4 height 5
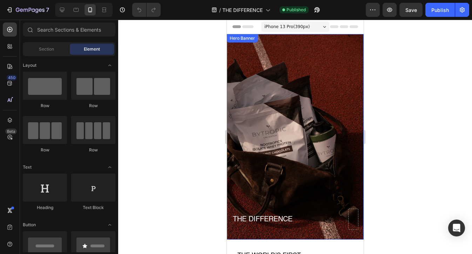
click at [255, 71] on div "Background Image" at bounding box center [295, 136] width 137 height 205
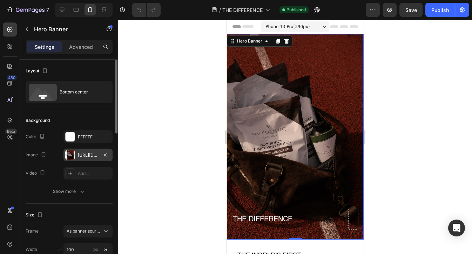
click at [91, 154] on div "[URL][DOMAIN_NAME]" at bounding box center [88, 155] width 20 height 6
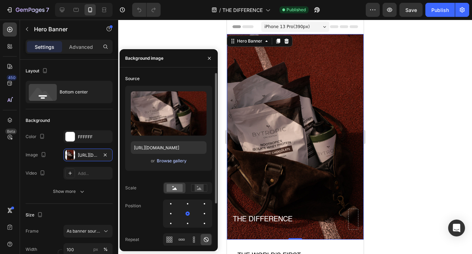
click at [170, 163] on div "Browse gallery" at bounding box center [172, 161] width 30 height 6
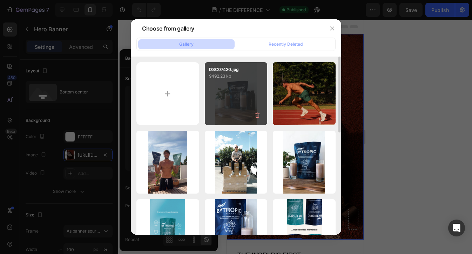
click at [226, 109] on div "DSC07420.jpg 9492.23 kb" at bounding box center [236, 93] width 63 height 63
type input "https://cdn.shopify.com/s/files/1/0637/3582/4553/files/gempages_550975774753031…"
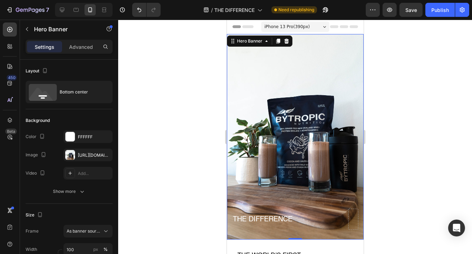
click at [211, 38] on div at bounding box center [295, 137] width 354 height 234
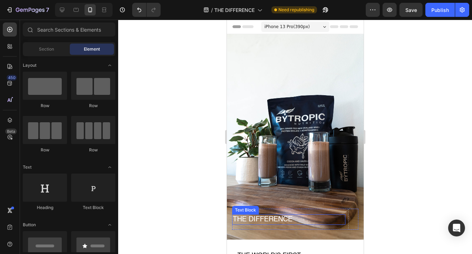
click at [278, 215] on p "THE DIFFERENCE" at bounding box center [289, 219] width 112 height 9
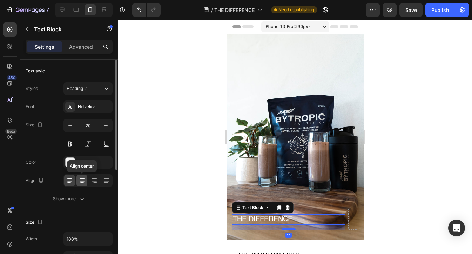
click at [81, 180] on icon at bounding box center [82, 180] width 7 height 7
click at [99, 180] on div at bounding box center [94, 180] width 11 height 11
click at [73, 181] on icon at bounding box center [69, 180] width 7 height 7
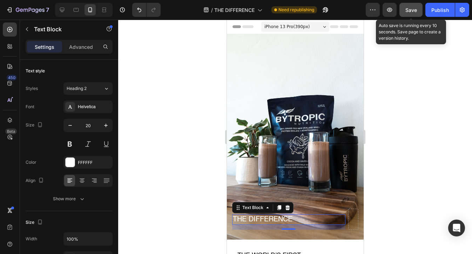
click at [415, 10] on span "Save" at bounding box center [412, 10] width 12 height 6
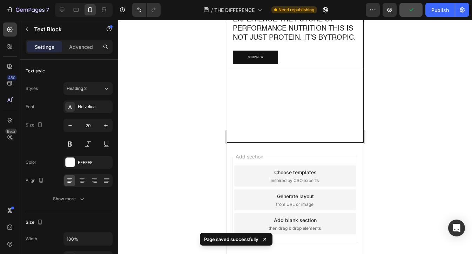
scroll to position [1424, 0]
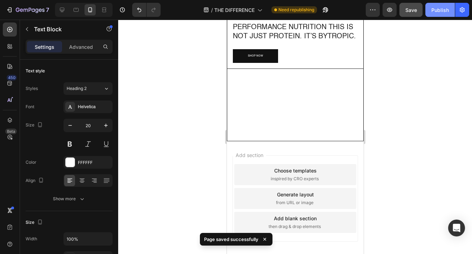
click at [432, 9] on div "Publish" at bounding box center [441, 9] width 18 height 7
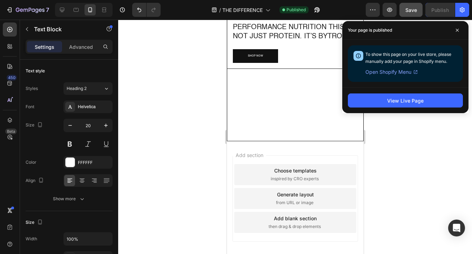
click at [189, 97] on div at bounding box center [295, 137] width 354 height 234
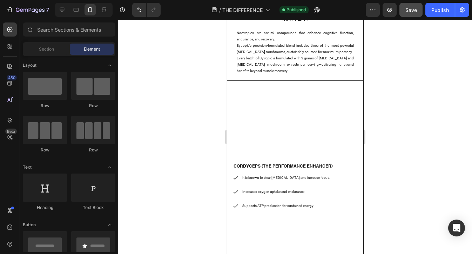
scroll to position [124, 0]
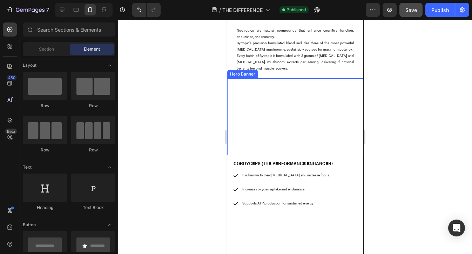
click at [281, 96] on video "Background Image" at bounding box center [295, 116] width 136 height 77
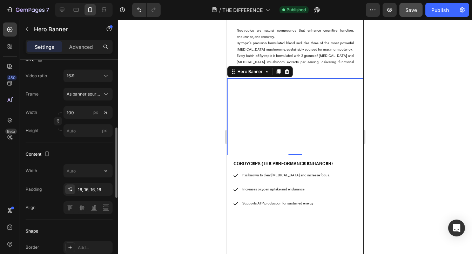
scroll to position [187, 0]
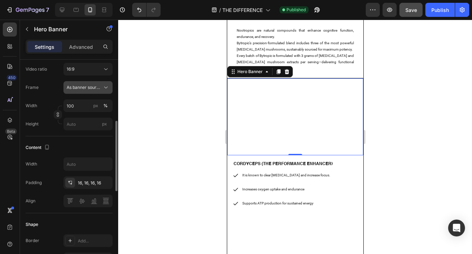
click at [87, 91] on span "As banner source" at bounding box center [84, 87] width 34 height 6
click at [49, 67] on div "Size Video ratio 16:9 Frame As banner source As banner source Custom Width 100 …" at bounding box center [69, 89] width 87 height 94
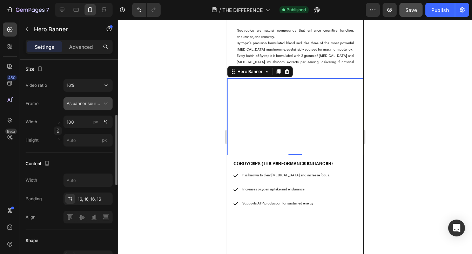
scroll to position [170, 0]
click at [85, 111] on button "As banner source" at bounding box center [88, 104] width 49 height 13
click at [95, 75] on div "Size" at bounding box center [69, 69] width 87 height 11
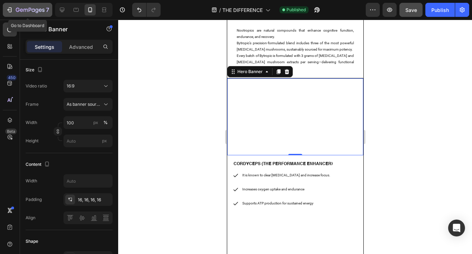
click at [5, 11] on button "7" at bounding box center [27, 10] width 49 height 14
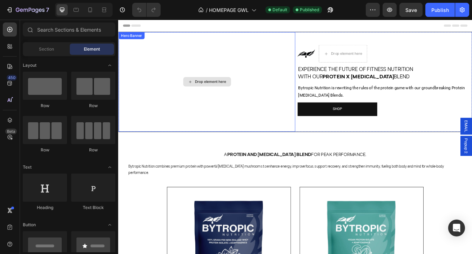
click at [278, 83] on div "Drop element here" at bounding box center [224, 93] width 210 height 118
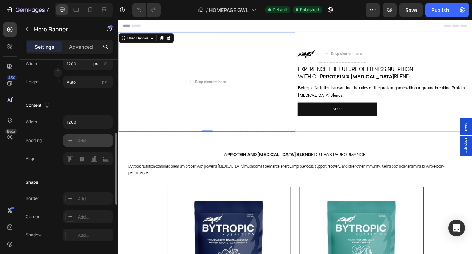
scroll to position [212, 0]
click at [85, 48] on p "Advanced" at bounding box center [81, 46] width 24 height 7
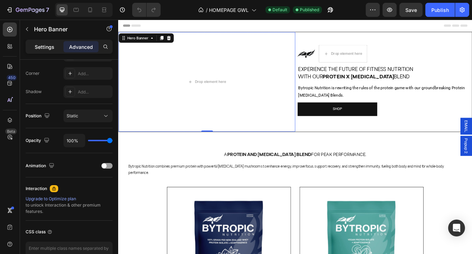
click at [35, 47] on p "Settings" at bounding box center [45, 46] width 20 height 7
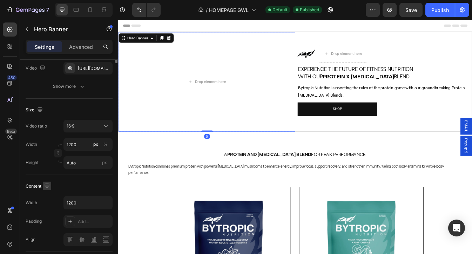
scroll to position [0, 0]
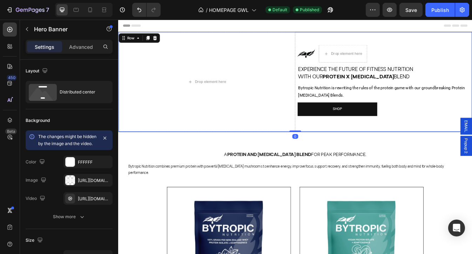
click at [353, 39] on div "Image Icon List Drop element here Row Experience The Future Of Fitness Nutritio…" at bounding box center [434, 93] width 210 height 118
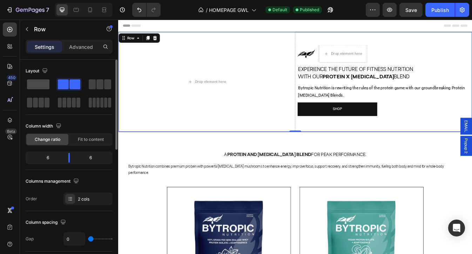
click at [43, 83] on span at bounding box center [38, 84] width 22 height 10
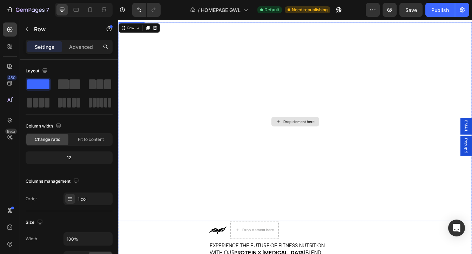
scroll to position [13, 0]
click at [91, 8] on icon at bounding box center [90, 9] width 7 height 7
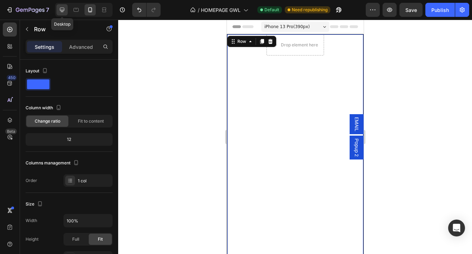
click at [65, 8] on icon at bounding box center [62, 9] width 7 height 7
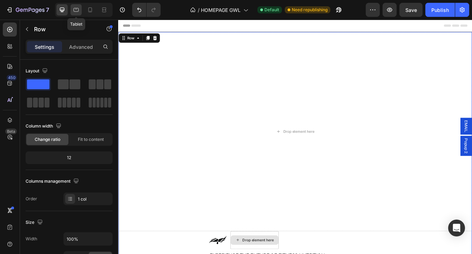
click at [80, 9] on div at bounding box center [76, 9] width 11 height 11
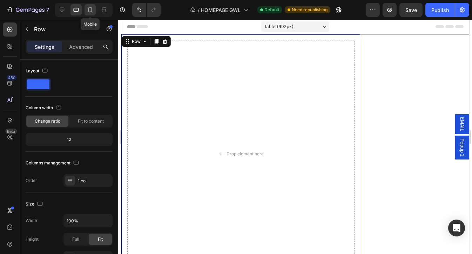
click at [87, 9] on icon at bounding box center [90, 9] width 7 height 7
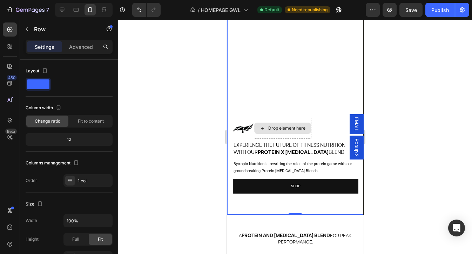
scroll to position [20, 0]
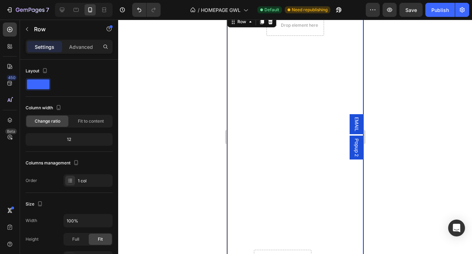
click at [271, 120] on video "Background Image" at bounding box center [295, 132] width 136 height 234
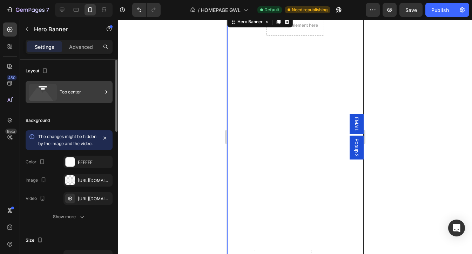
click at [74, 91] on div "Top center" at bounding box center [81, 92] width 43 height 16
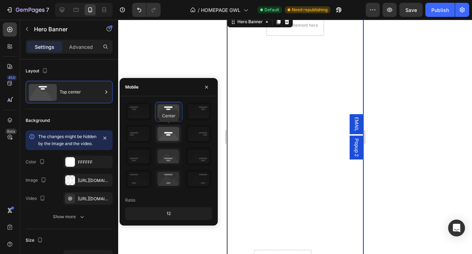
click at [172, 132] on icon at bounding box center [168, 134] width 26 height 18
click at [170, 111] on icon at bounding box center [168, 111] width 26 height 18
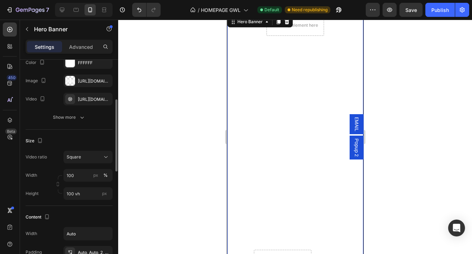
scroll to position [104, 0]
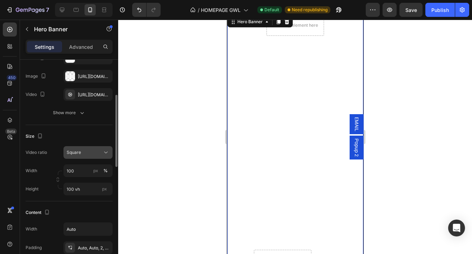
click at [91, 155] on div "Square" at bounding box center [85, 152] width 36 height 6
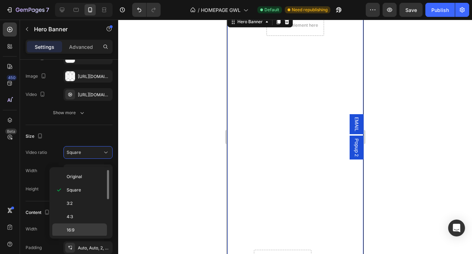
click at [86, 227] on p "16:9" at bounding box center [85, 230] width 37 height 6
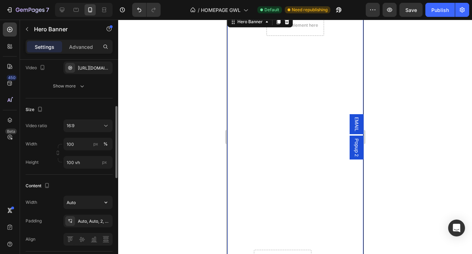
scroll to position [137, 0]
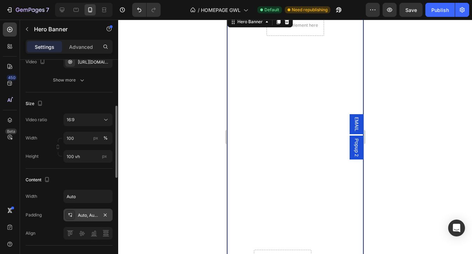
click at [87, 218] on div "Auto, Auto, 2, Auto" at bounding box center [88, 215] width 20 height 6
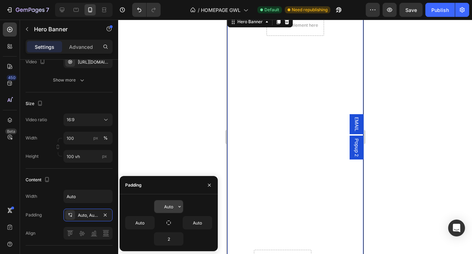
click at [168, 209] on input "Auto" at bounding box center [168, 206] width 29 height 13
type input "16"
click at [146, 223] on input "Auto" at bounding box center [140, 222] width 29 height 13
type input "16"
click at [190, 226] on input "Auto" at bounding box center [197, 222] width 29 height 13
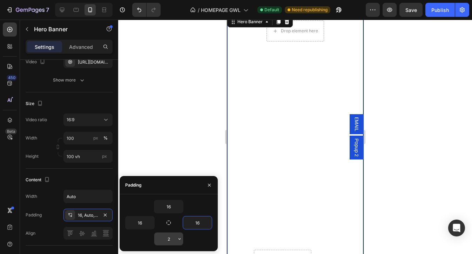
type input "16"
click at [174, 238] on input "2" at bounding box center [168, 238] width 29 height 13
type input "16"
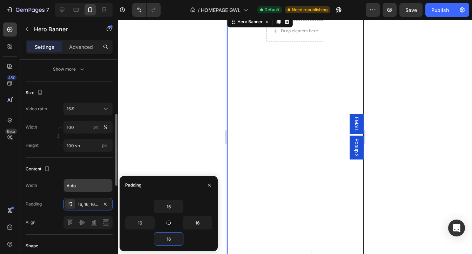
scroll to position [152, 0]
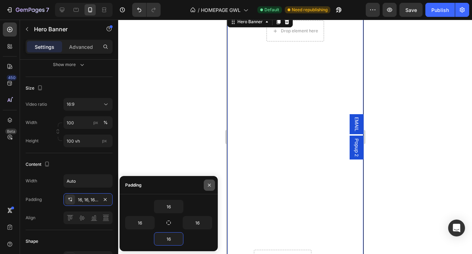
click at [207, 186] on icon "button" at bounding box center [210, 185] width 6 height 6
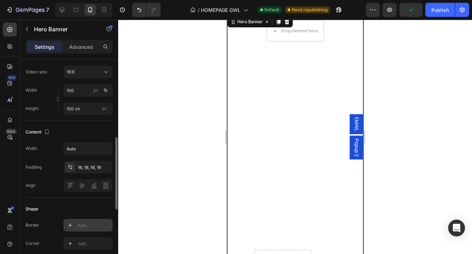
scroll to position [212, 0]
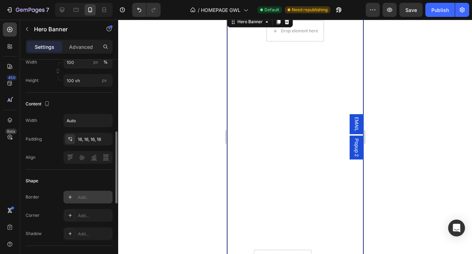
click at [90, 198] on div "Add..." at bounding box center [88, 197] width 49 height 13
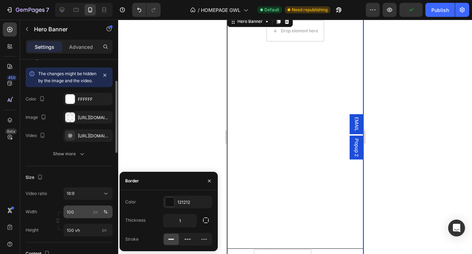
scroll to position [0, 0]
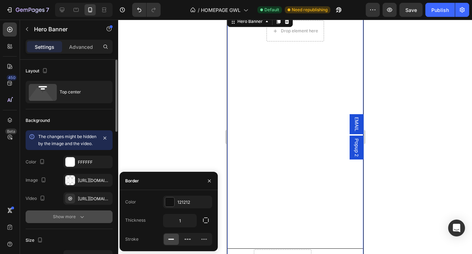
click at [78, 220] on div "Show more" at bounding box center [69, 216] width 33 height 7
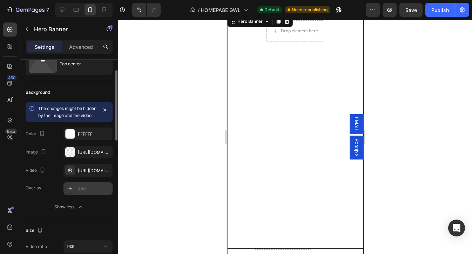
scroll to position [29, 0]
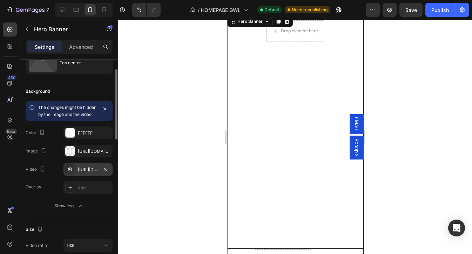
click at [93, 173] on div "[URL][DOMAIN_NAME]" at bounding box center [88, 169] width 20 height 6
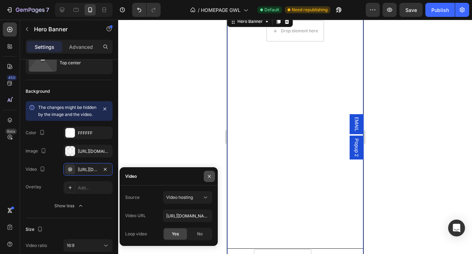
click at [210, 177] on icon "button" at bounding box center [210, 176] width 6 height 6
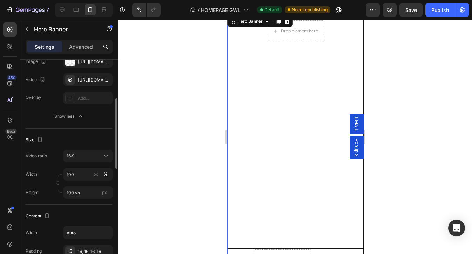
scroll to position [131, 0]
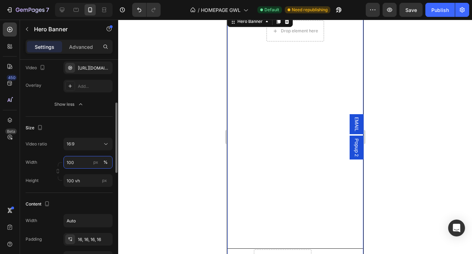
click at [84, 168] on input "100" at bounding box center [88, 162] width 49 height 13
type input "2"
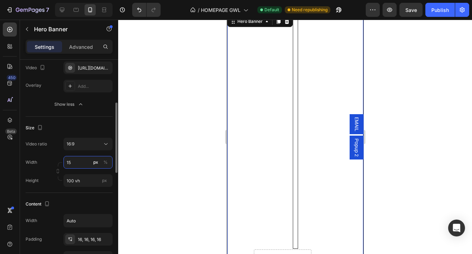
type input "1"
type input "2"
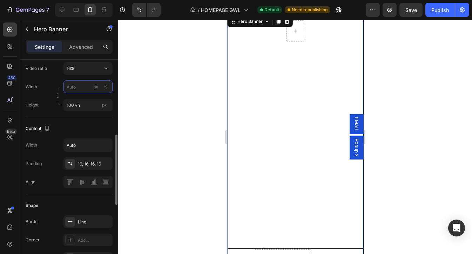
scroll to position [212, 0]
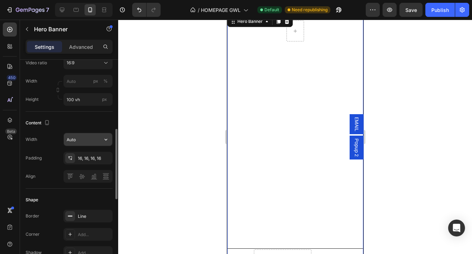
click at [78, 146] on input "Auto" at bounding box center [88, 139] width 48 height 13
click at [84, 146] on input "Auto" at bounding box center [88, 139] width 48 height 13
click at [102, 143] on icon "button" at bounding box center [105, 139] width 7 height 7
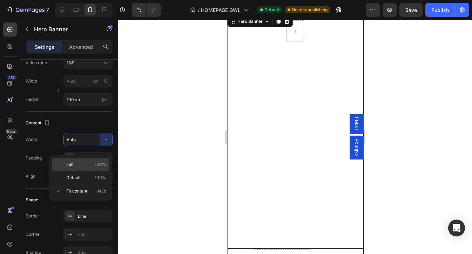
click at [88, 165] on p "Full 100%" at bounding box center [86, 164] width 40 height 6
type input "100%"
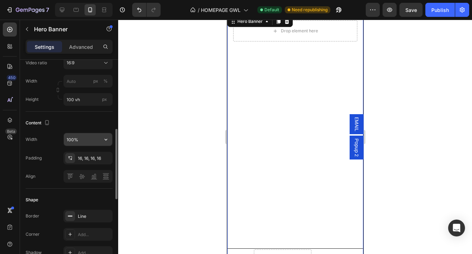
click at [89, 144] on input "100%" at bounding box center [88, 139] width 48 height 13
click at [99, 146] on input "100%" at bounding box center [88, 139] width 48 height 13
click at [104, 143] on icon "button" at bounding box center [105, 139] width 7 height 7
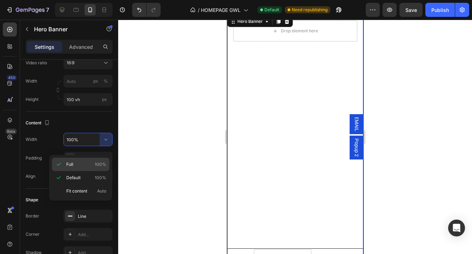
click at [86, 171] on div "Full 100%" at bounding box center [81, 177] width 58 height 13
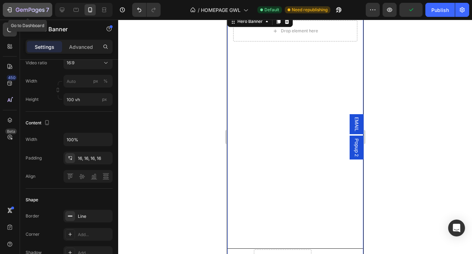
click at [12, 10] on icon "button" at bounding box center [9, 9] width 7 height 7
